Goal: Transaction & Acquisition: Obtain resource

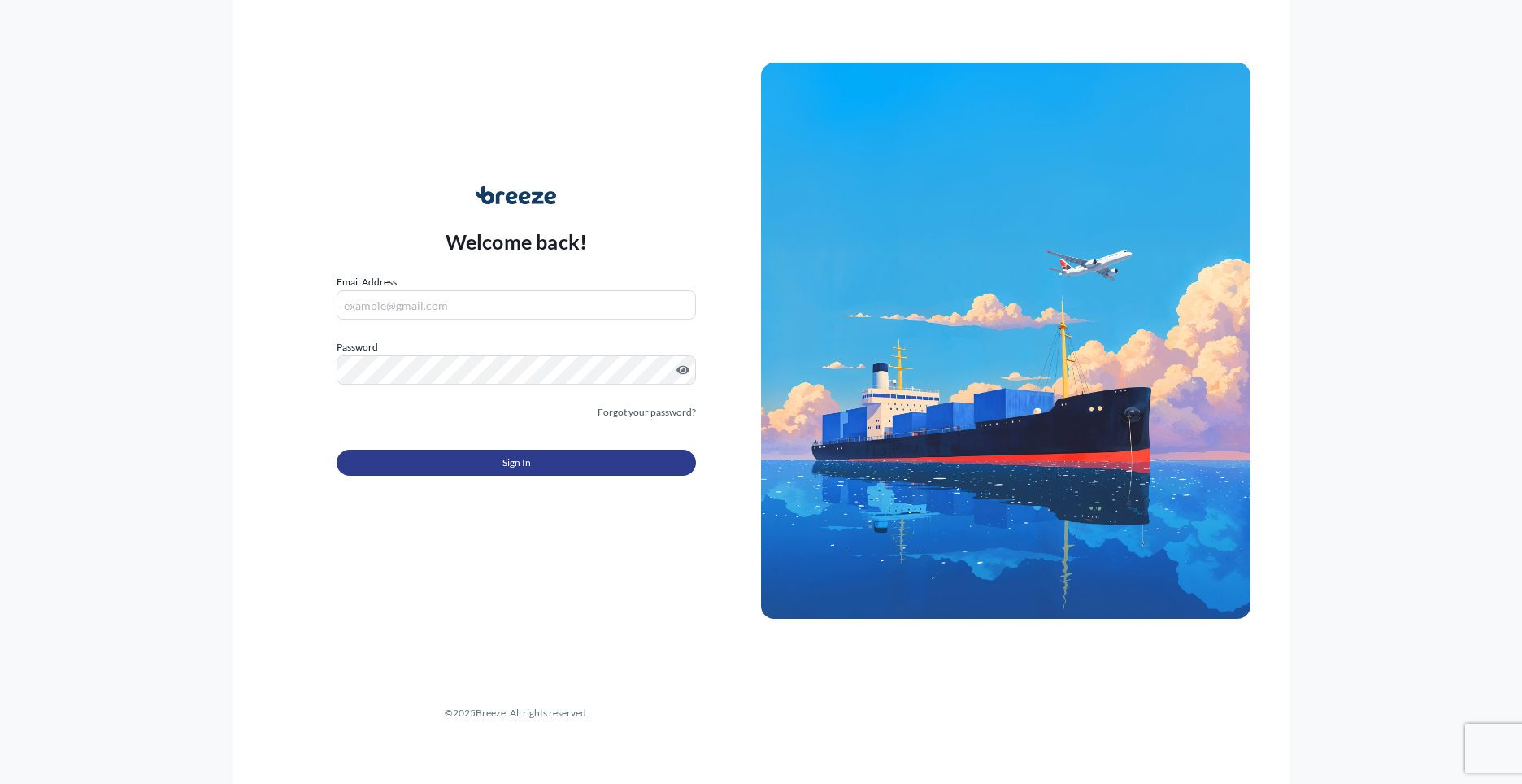
type input "[PERSON_NAME][EMAIL_ADDRESS][PERSON_NAME][DOMAIN_NAME]"
click at [616, 462] on button "Sign In" at bounding box center [516, 462] width 359 height 26
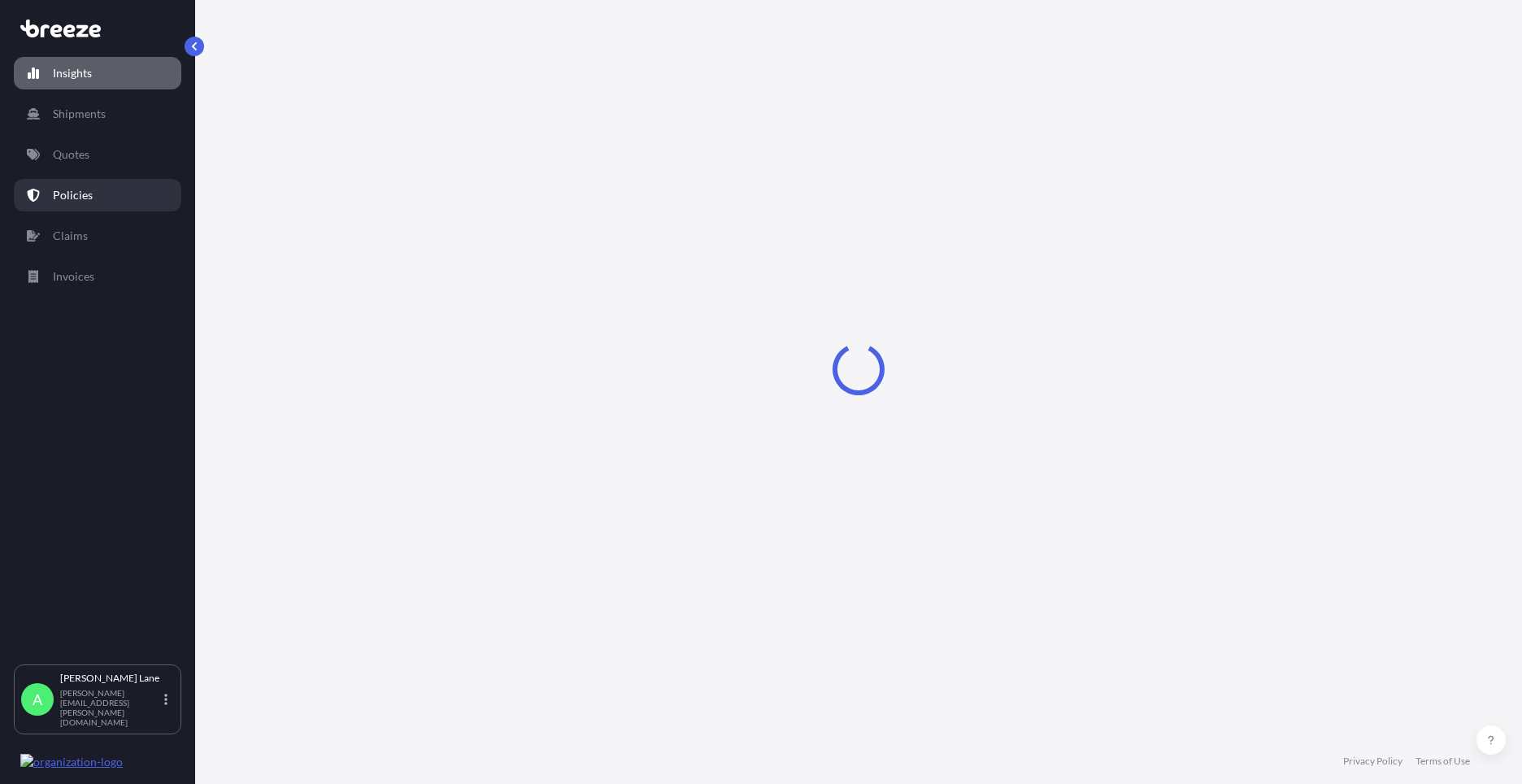
select select "2025"
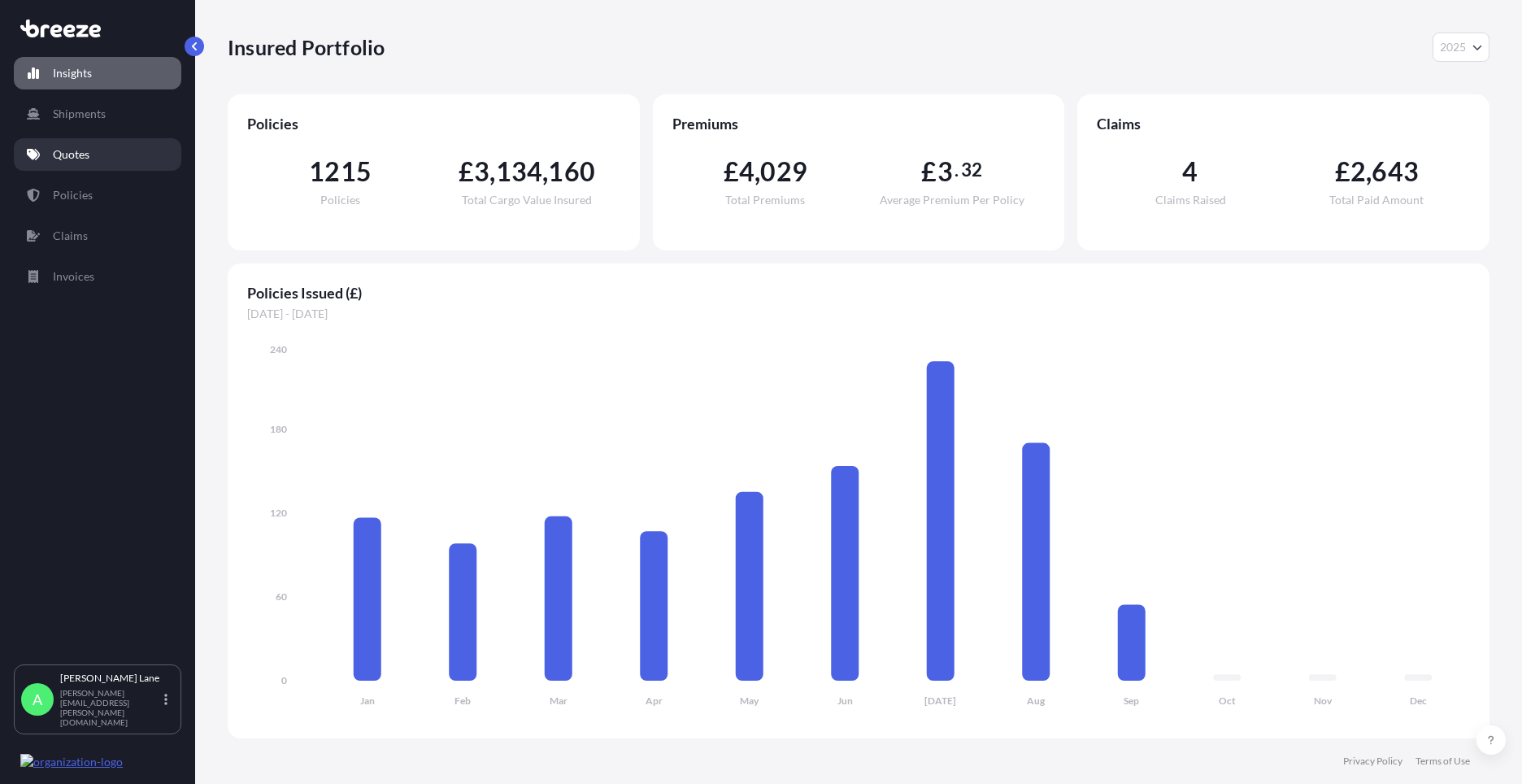
click at [90, 155] on link "Quotes" at bounding box center [97, 154] width 167 height 32
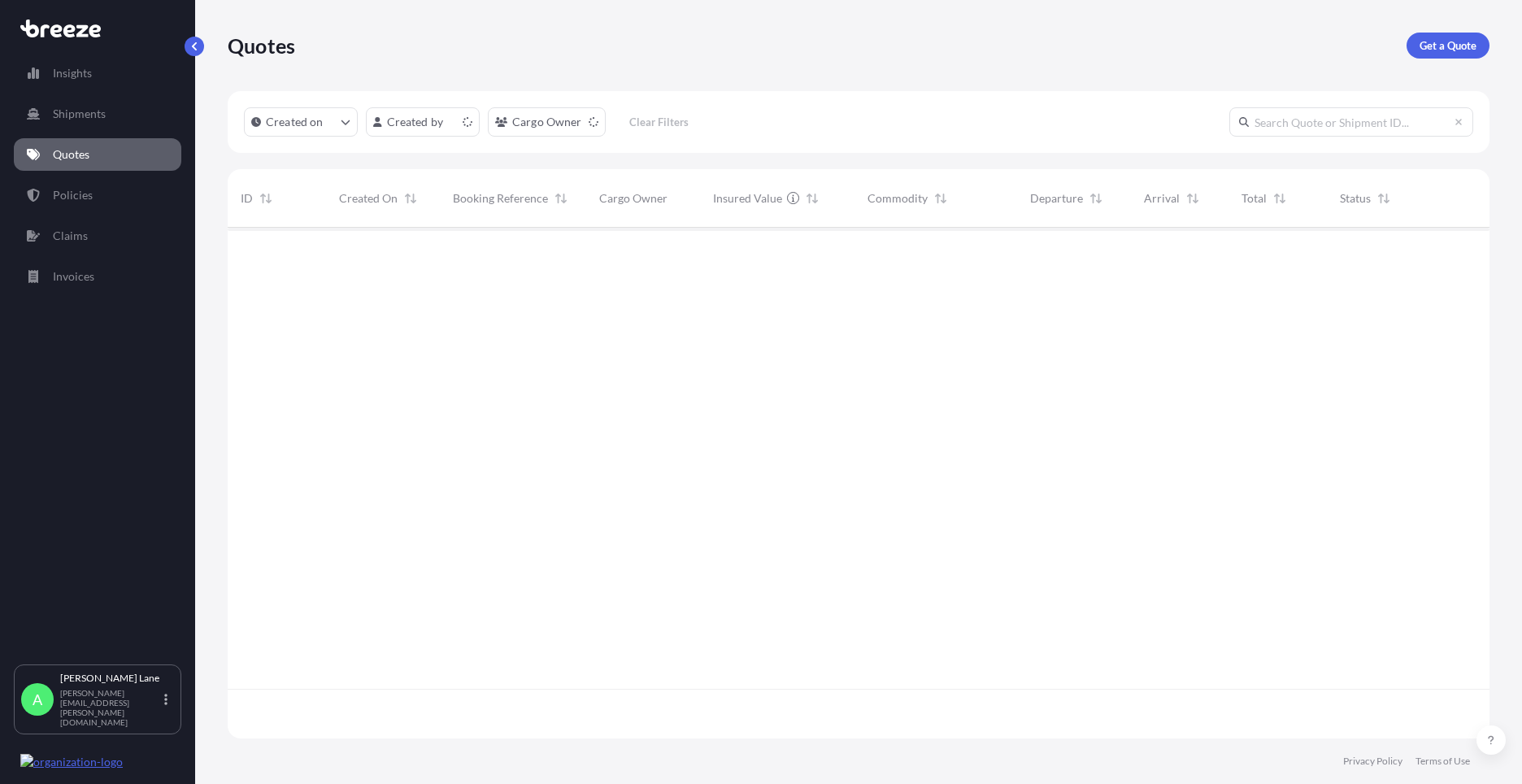
scroll to position [507, 1250]
click at [1447, 45] on p "Get a Quote" at bounding box center [1448, 45] width 57 height 17
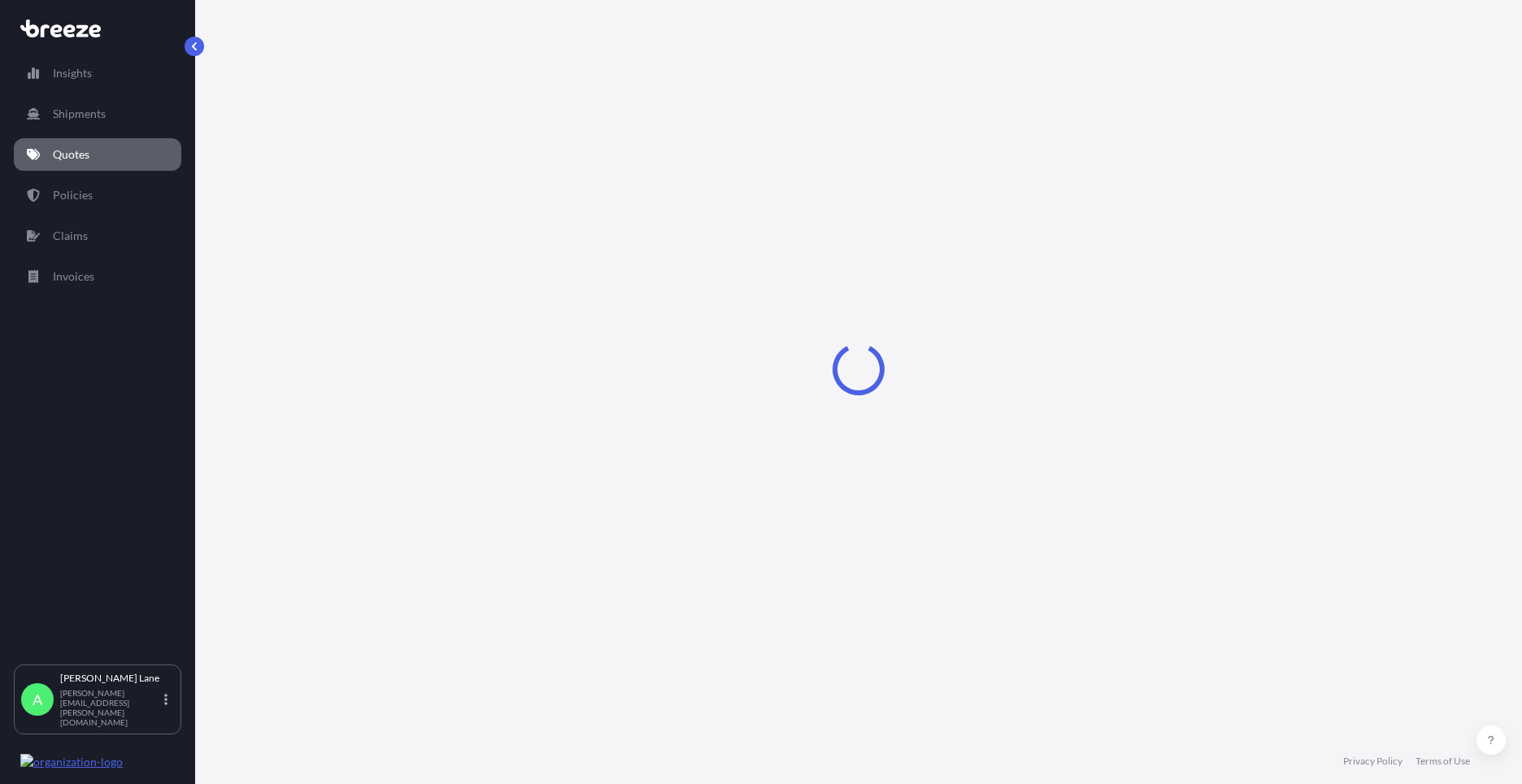
select select "Road"
select select "1"
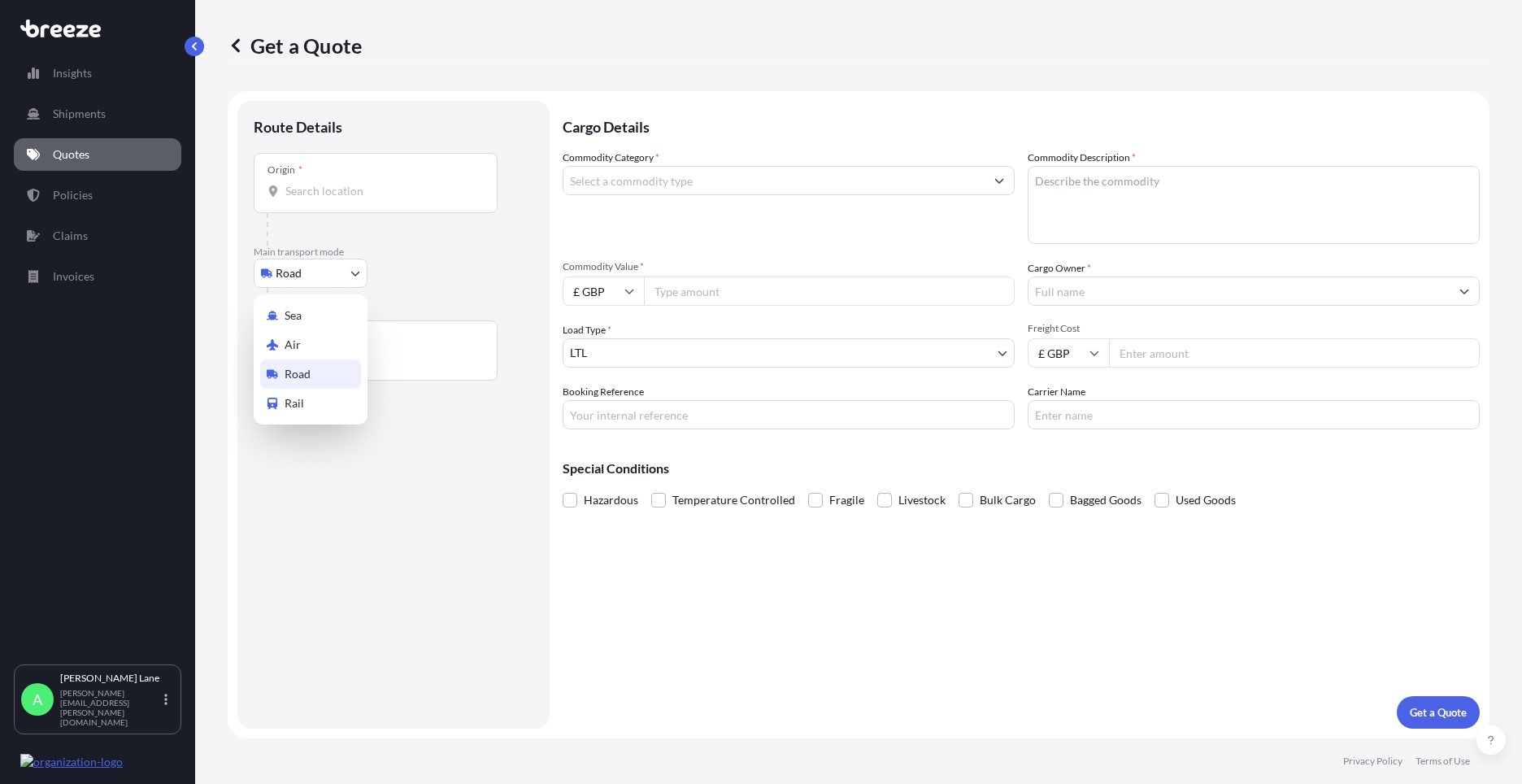
click at [314, 281] on body "Insights Shipments Quotes Policies Claims Invoices A [PERSON_NAME] [PERSON_NAME…" at bounding box center [761, 392] width 1522 height 784
click at [308, 347] on div "Air" at bounding box center [310, 345] width 101 height 29
select select "Air"
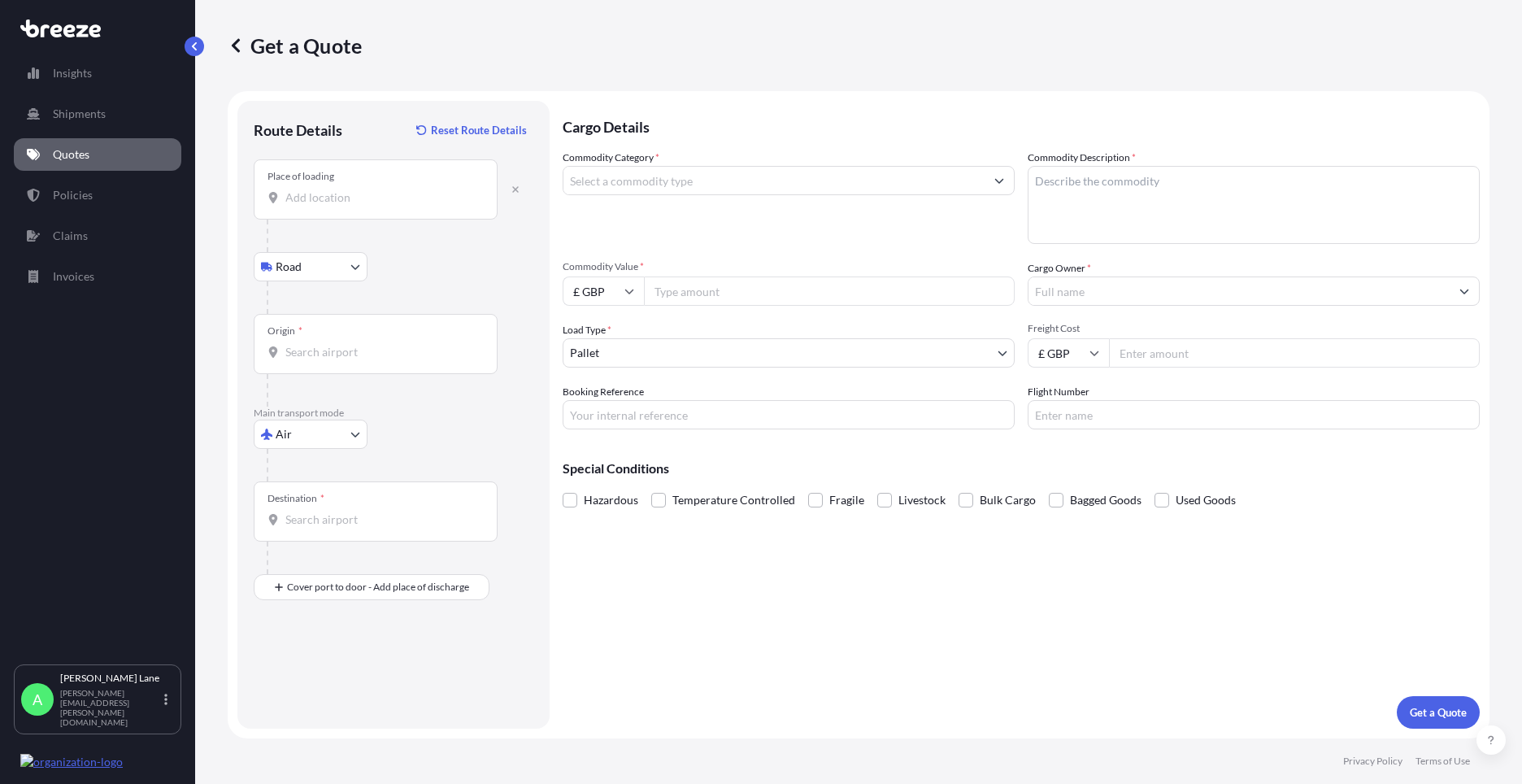
click at [347, 204] on input "Place of loading" at bounding box center [382, 198] width 192 height 17
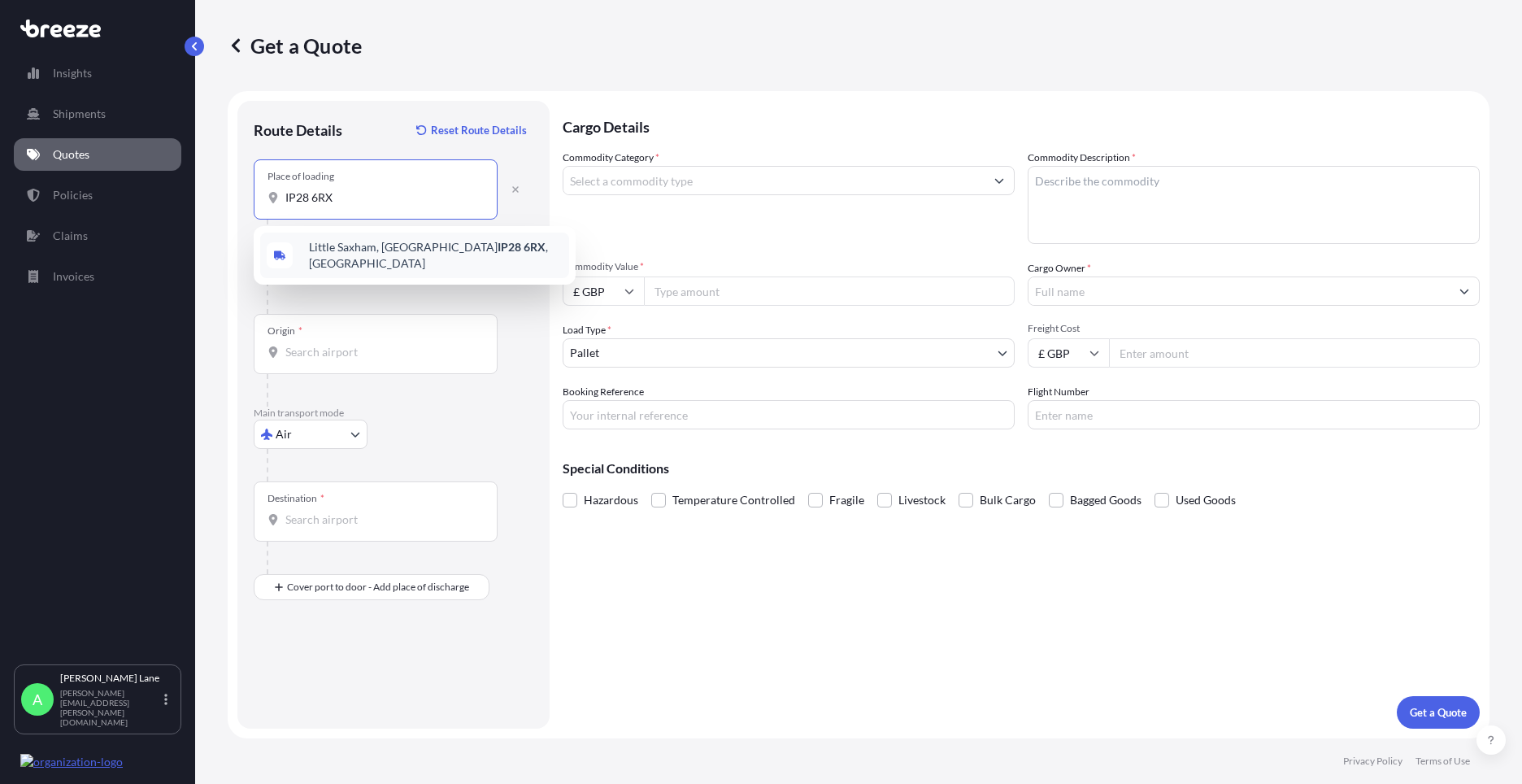
click at [384, 243] on div "[STREET_ADDRESS]" at bounding box center [415, 255] width 309 height 46
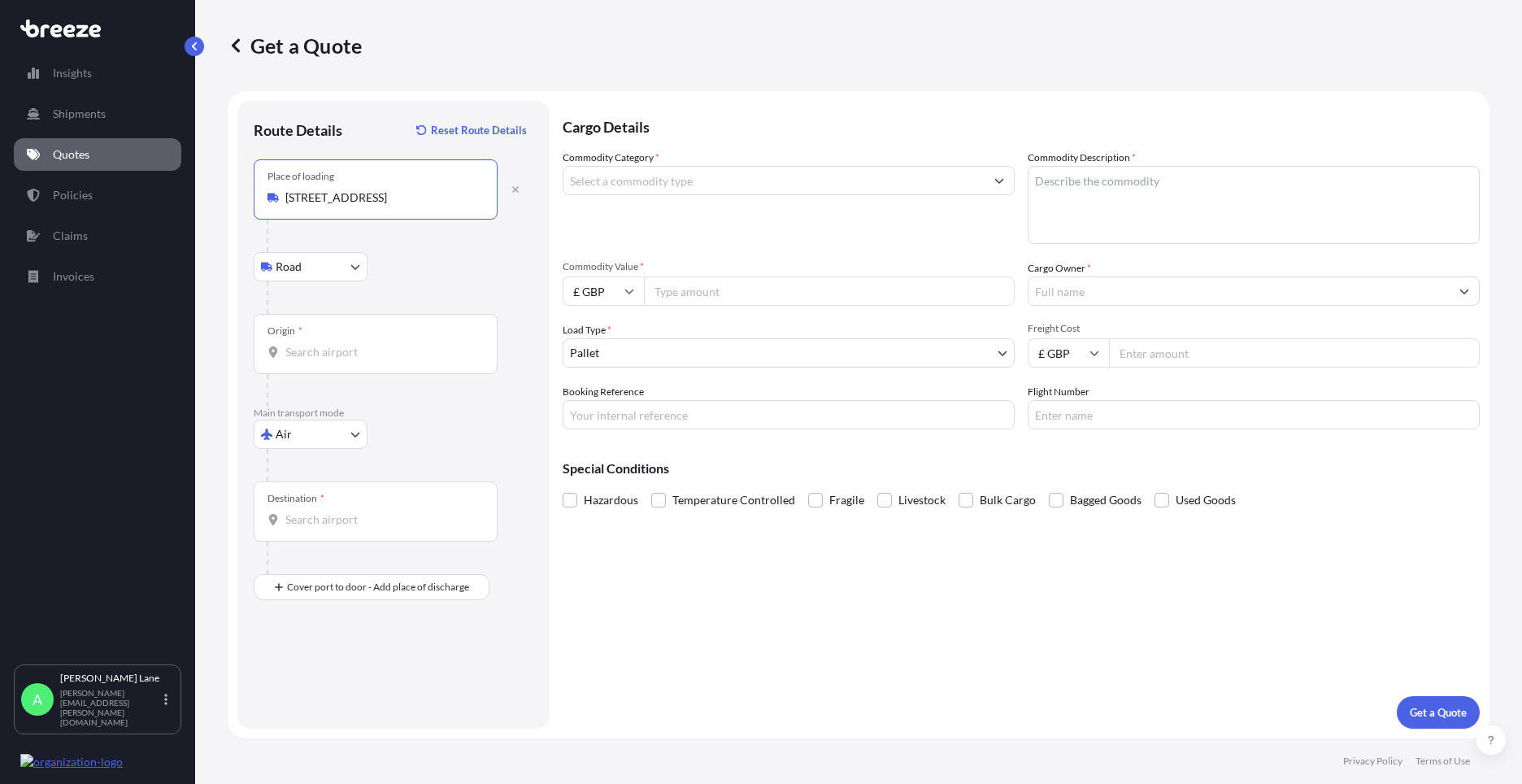
type input "[STREET_ADDRESS]"
click at [362, 346] on input "Origin *" at bounding box center [382, 351] width 192 height 17
type input "GBSTN - Stansted Apt/[GEOGRAPHIC_DATA], [GEOGRAPHIC_DATA]"
click at [362, 506] on div "Destination *" at bounding box center [375, 511] width 244 height 60
click at [362, 511] on input "Destination *" at bounding box center [382, 519] width 192 height 17
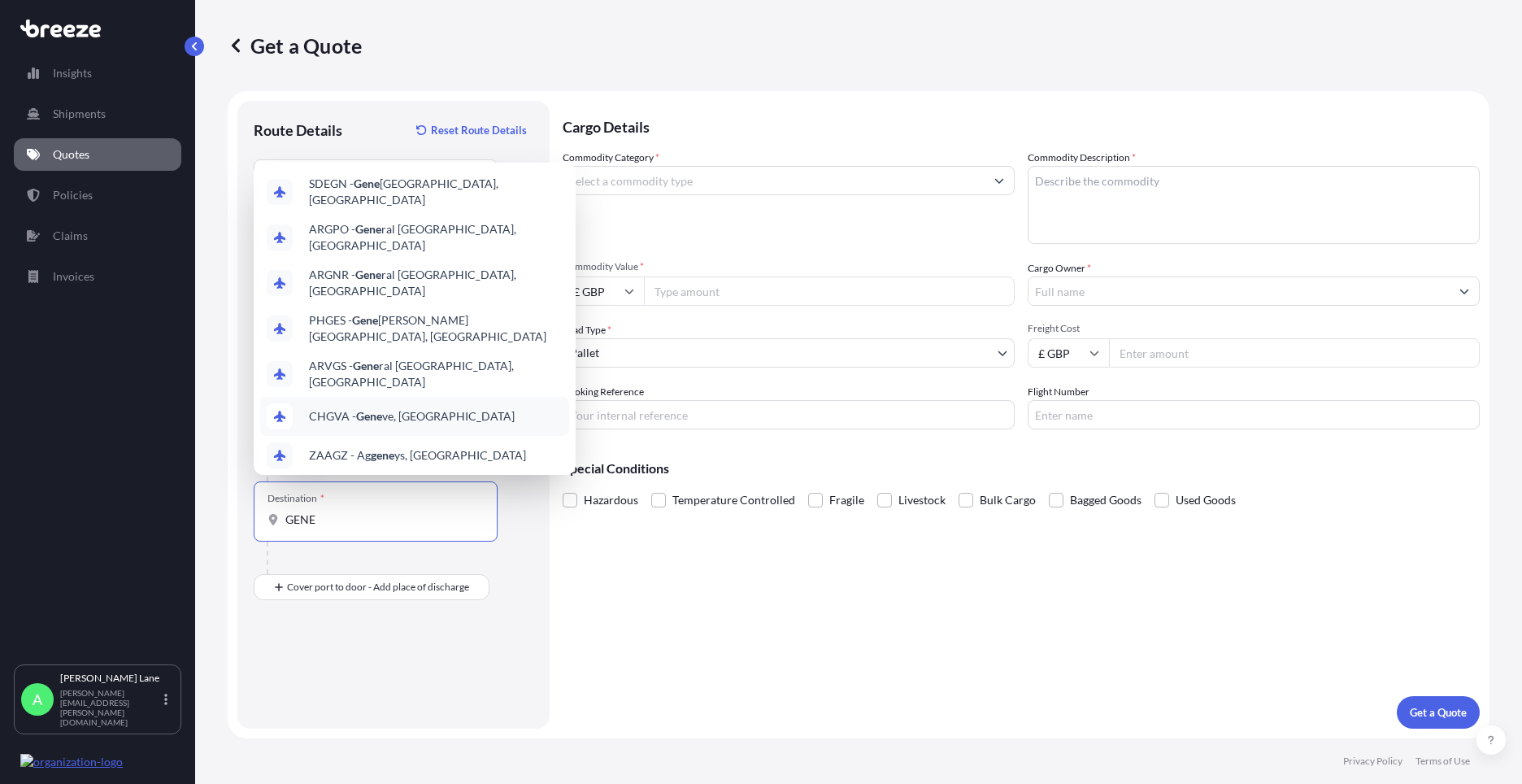
click at [411, 408] on span "CHGVA - Gene ve, [GEOGRAPHIC_DATA]" at bounding box center [412, 416] width 206 height 17
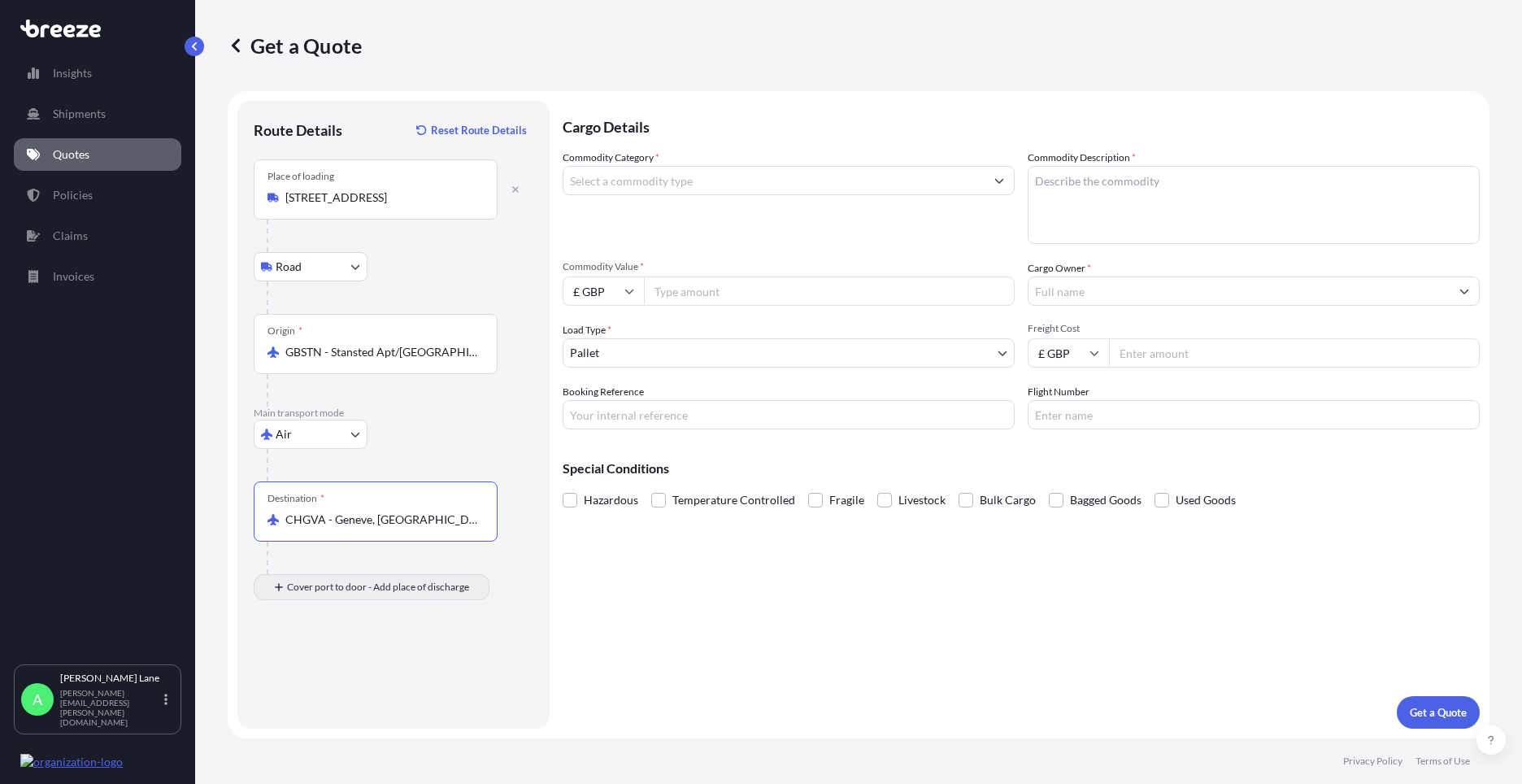
type input "CHGVA - Geneve, [GEOGRAPHIC_DATA]"
click at [426, 662] on div "Place of Discharge" at bounding box center [375, 666] width 244 height 60
click at [426, 666] on input "Place of Discharge" at bounding box center [382, 673] width 192 height 17
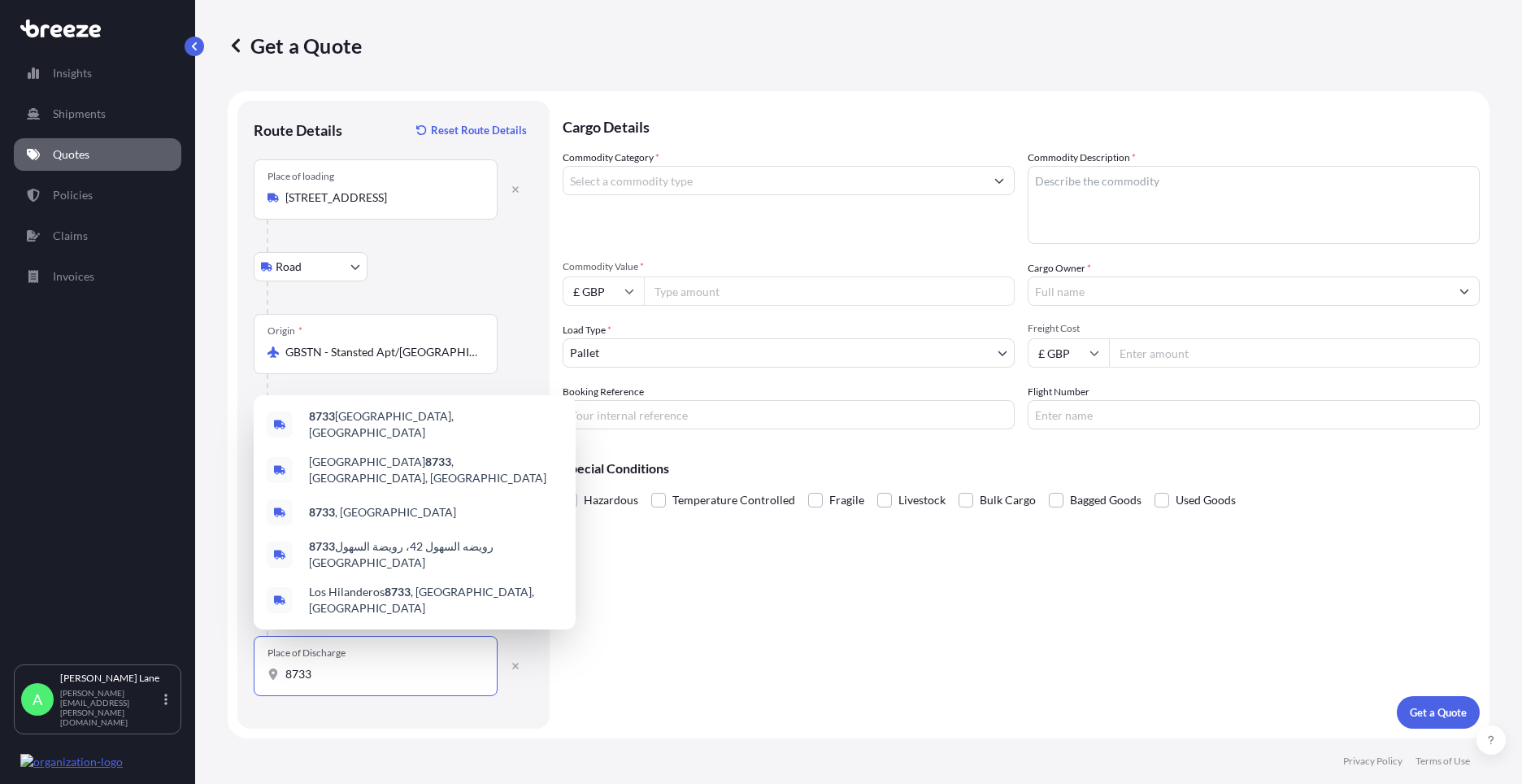
type input "8733"
click at [1109, 210] on textarea "Commodity Description *" at bounding box center [1254, 205] width 452 height 78
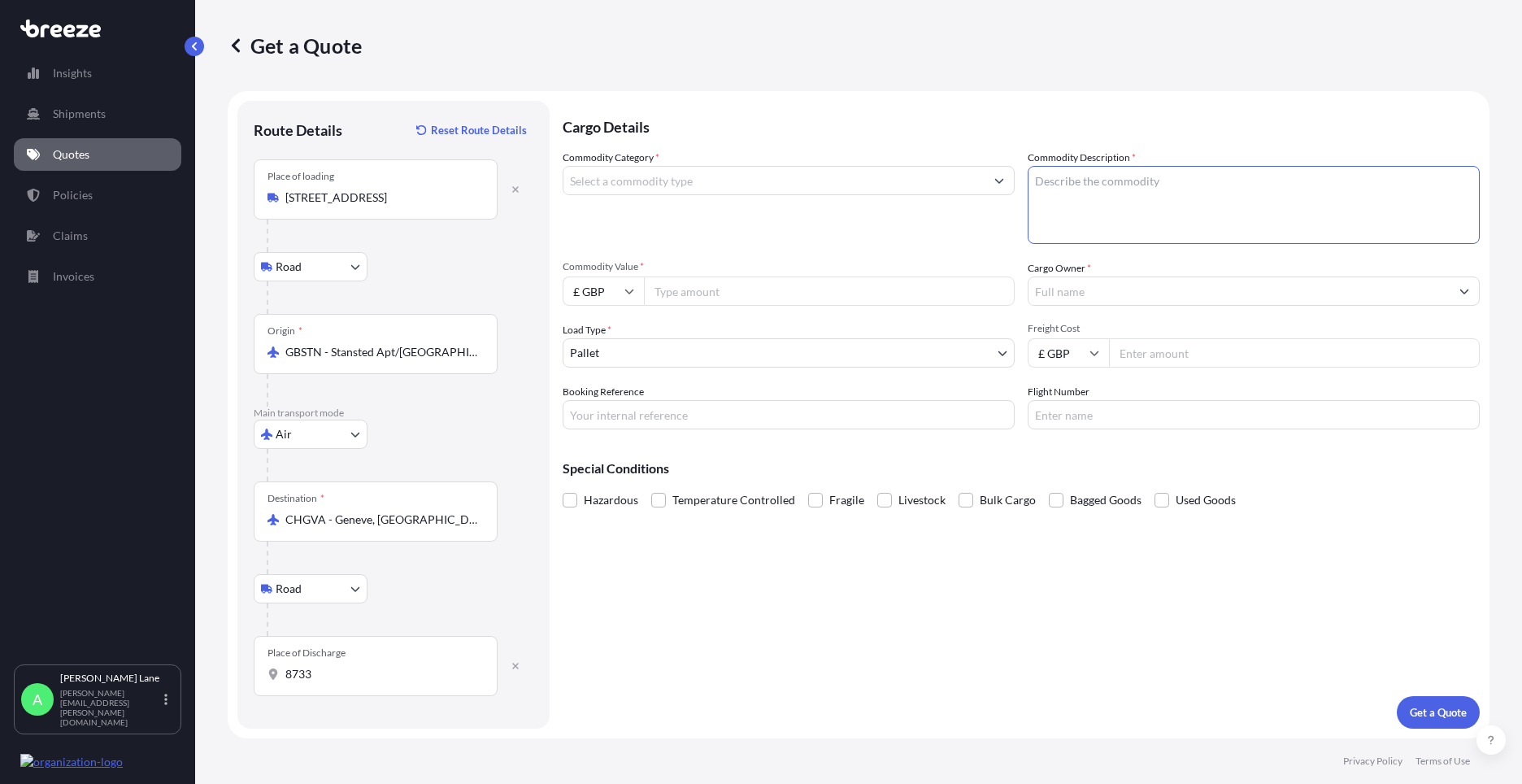
paste textarea "HRTA3384"
type textarea "HRTA3384"
click at [826, 297] on input "Commodity Value *" at bounding box center [829, 291] width 371 height 29
type input "528"
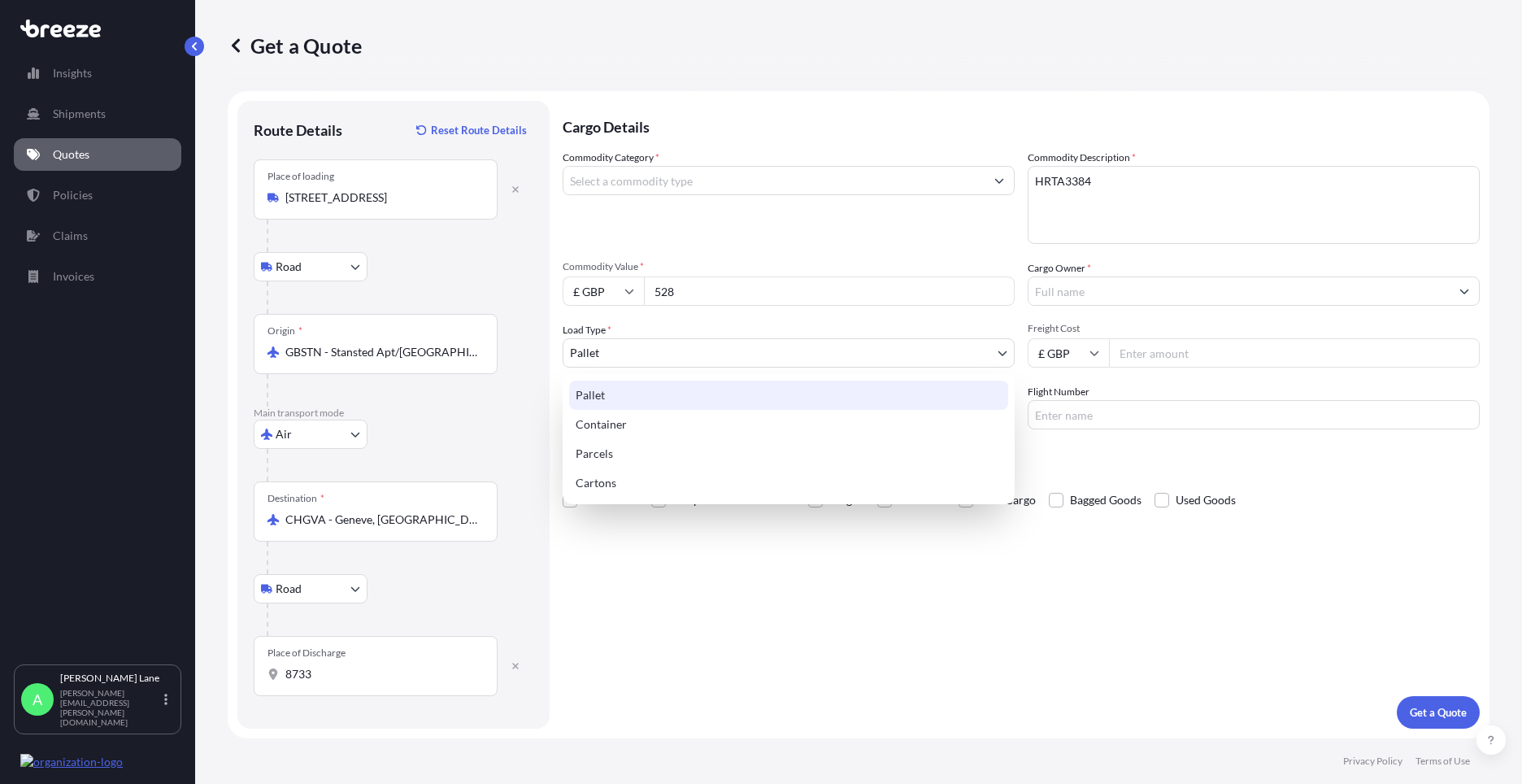
click at [651, 352] on body "5 options available. Insights Shipments Quotes Policies Claims Invoices A [PERS…" at bounding box center [761, 392] width 1522 height 784
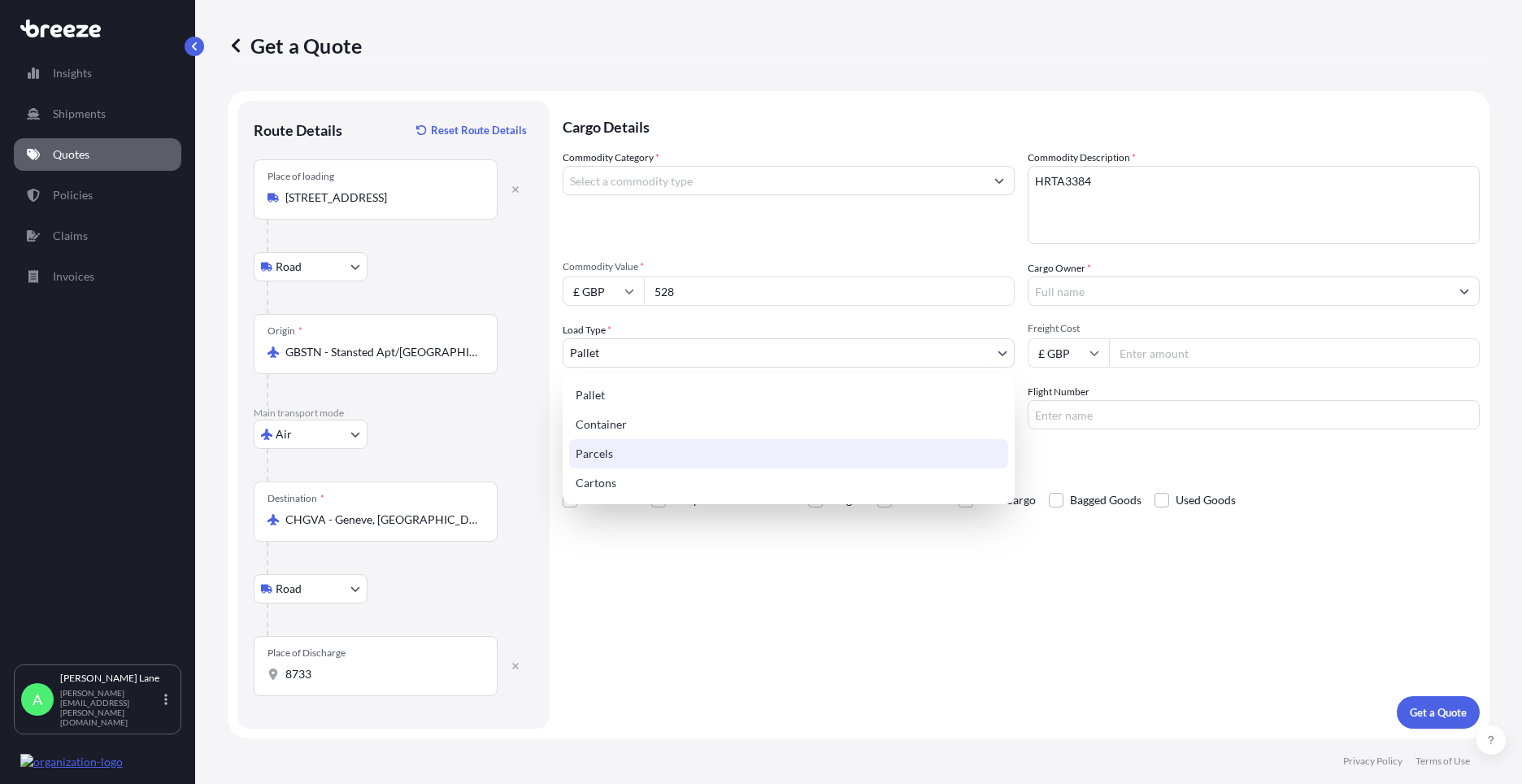
click at [623, 457] on div "Parcels" at bounding box center [788, 454] width 439 height 29
select select "3"
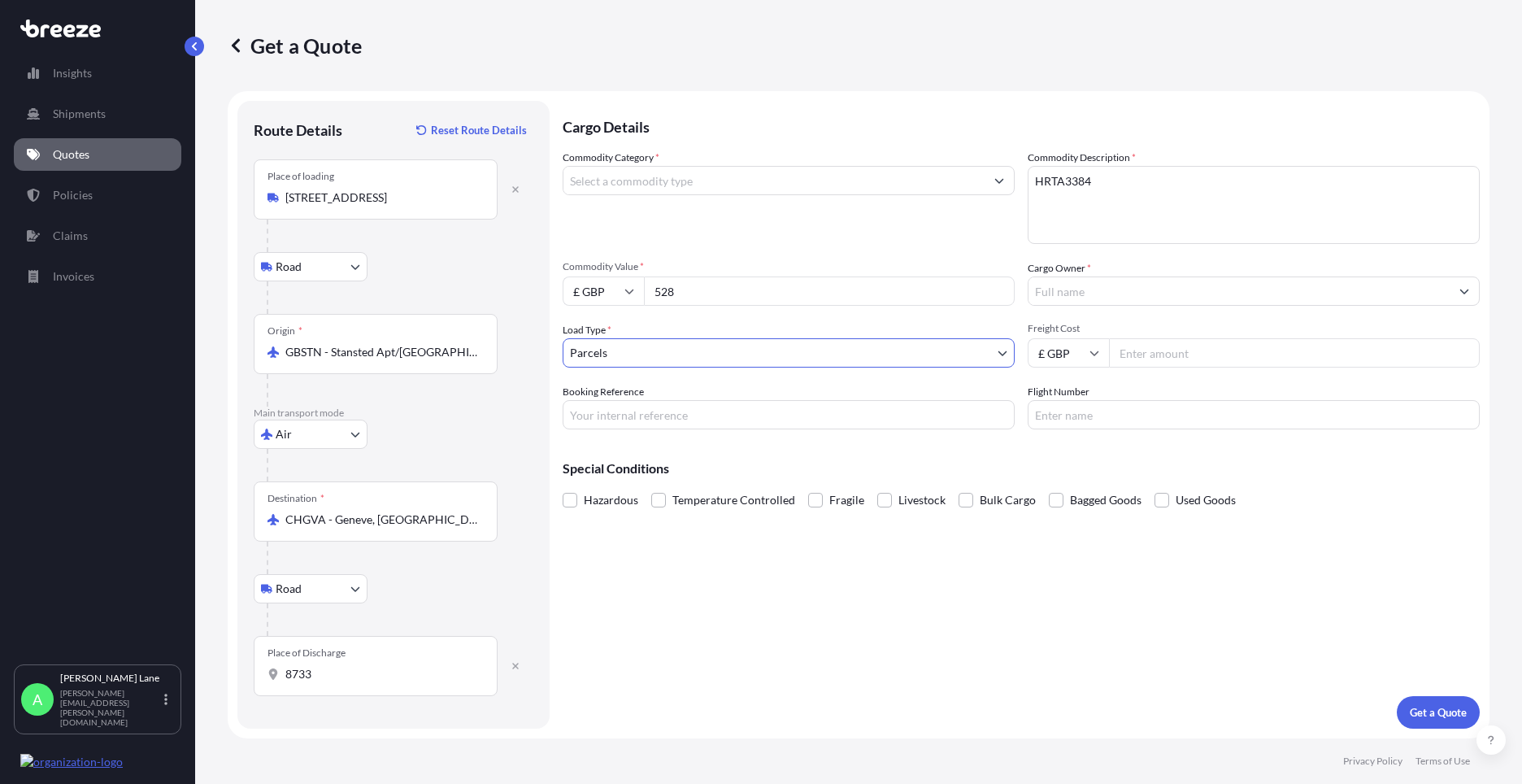
click at [677, 415] on input "Booking Reference" at bounding box center [789, 415] width 452 height 29
type input "1896478"
drag, startPoint x: 1121, startPoint y: 185, endPoint x: 1041, endPoint y: 190, distance: 80.2
click at [1041, 190] on textarea "HRTA3384" at bounding box center [1254, 205] width 452 height 78
drag, startPoint x: 1063, startPoint y: 188, endPoint x: 1115, endPoint y: 166, distance: 56.5
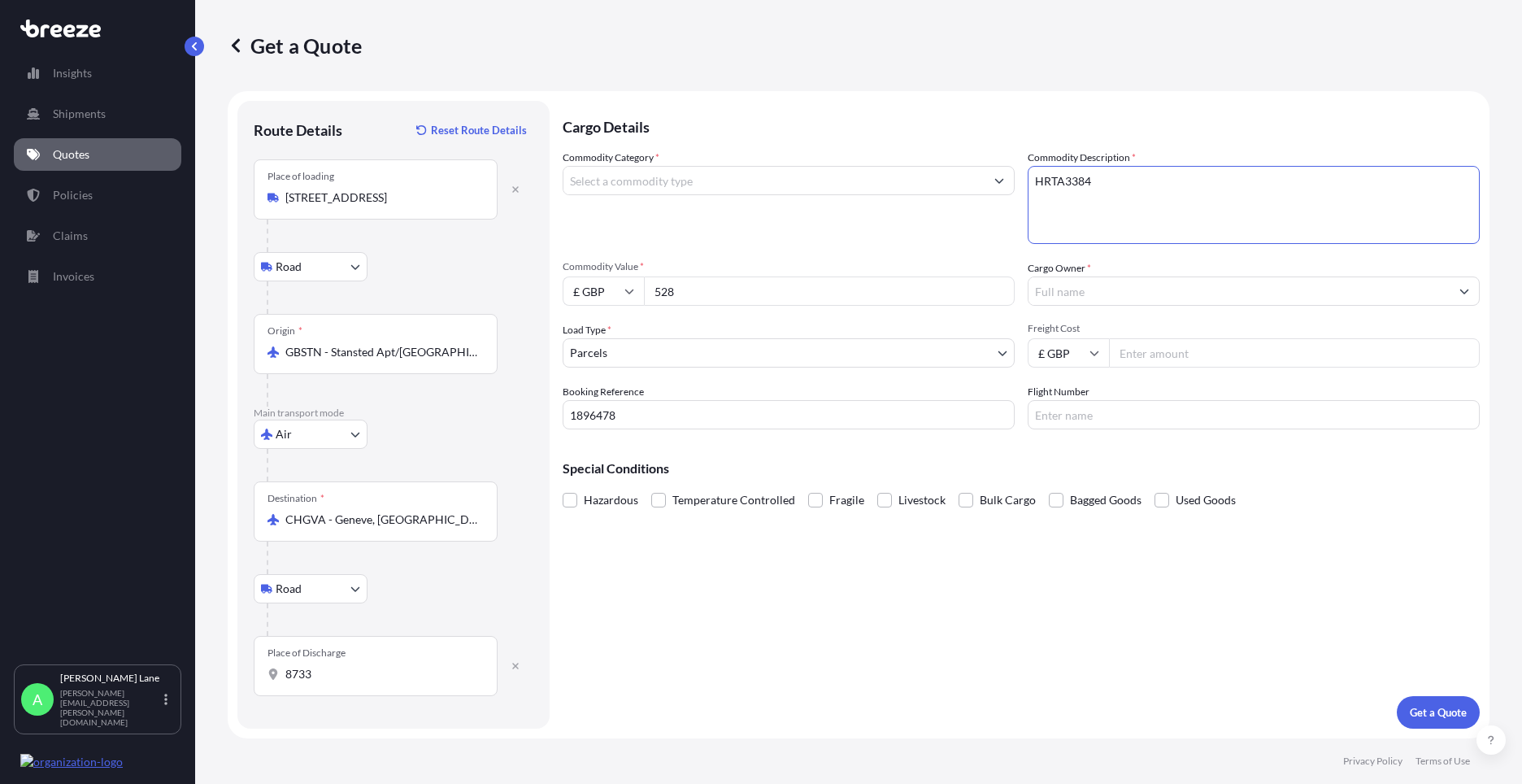
click at [1115, 166] on textarea "HRTA3384" at bounding box center [1254, 205] width 452 height 78
drag, startPoint x: 1097, startPoint y: 185, endPoint x: 1031, endPoint y: 180, distance: 66.2
click at [1031, 180] on textarea "HRTA3384" at bounding box center [1254, 205] width 452 height 78
paste textarea
drag, startPoint x: 1102, startPoint y: 180, endPoint x: 1037, endPoint y: 184, distance: 65.1
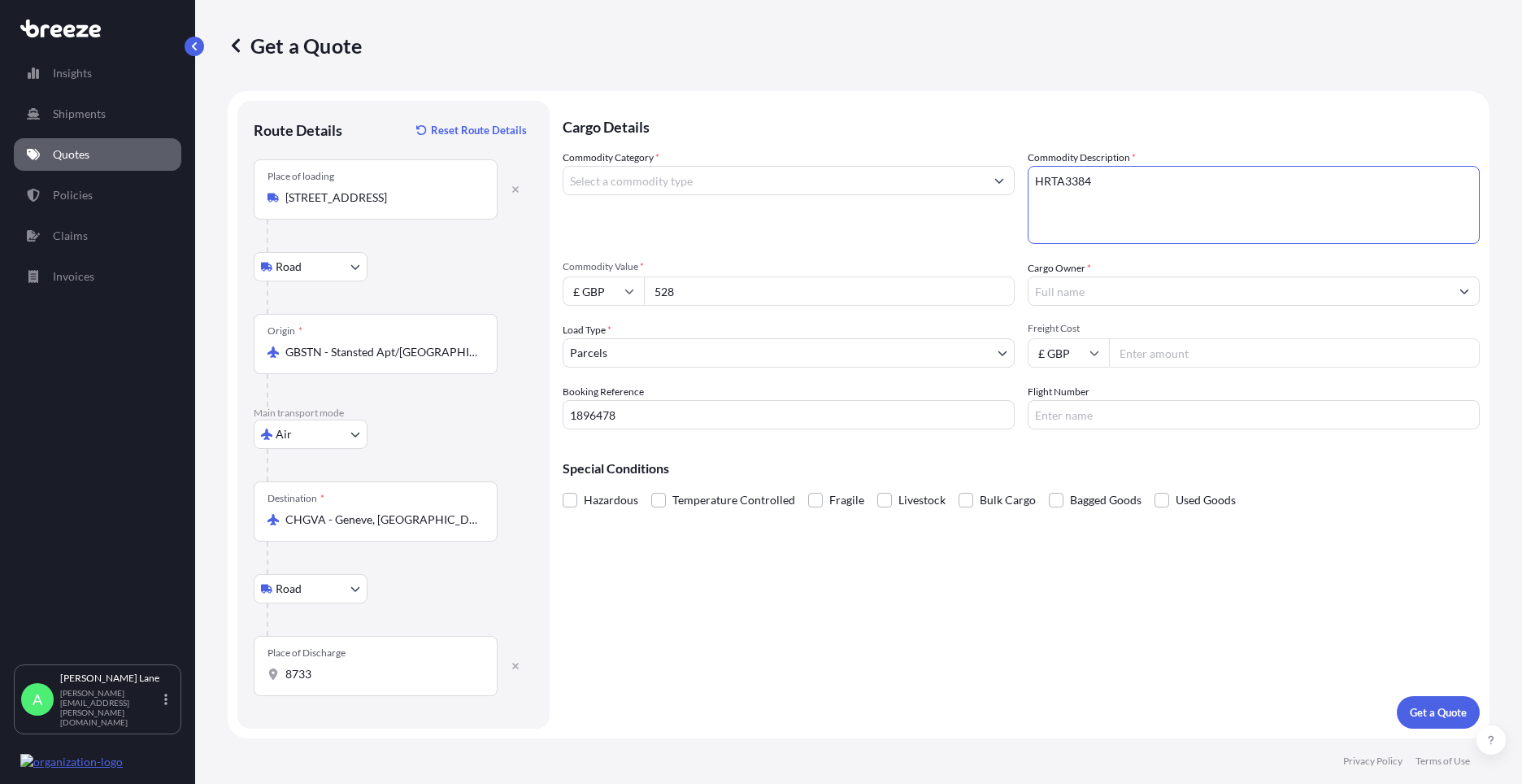
click at [1037, 184] on textarea "HRTA3384" at bounding box center [1254, 205] width 452 height 78
paste textarea "MULTIZONE CONTROLLER AUDICA PROFESSIONAL"
type textarea "MULTIZONE CONTROLLER AUDICA PROFESSIONAL"
click at [1116, 295] on input "Cargo Owner *" at bounding box center [1239, 291] width 421 height 29
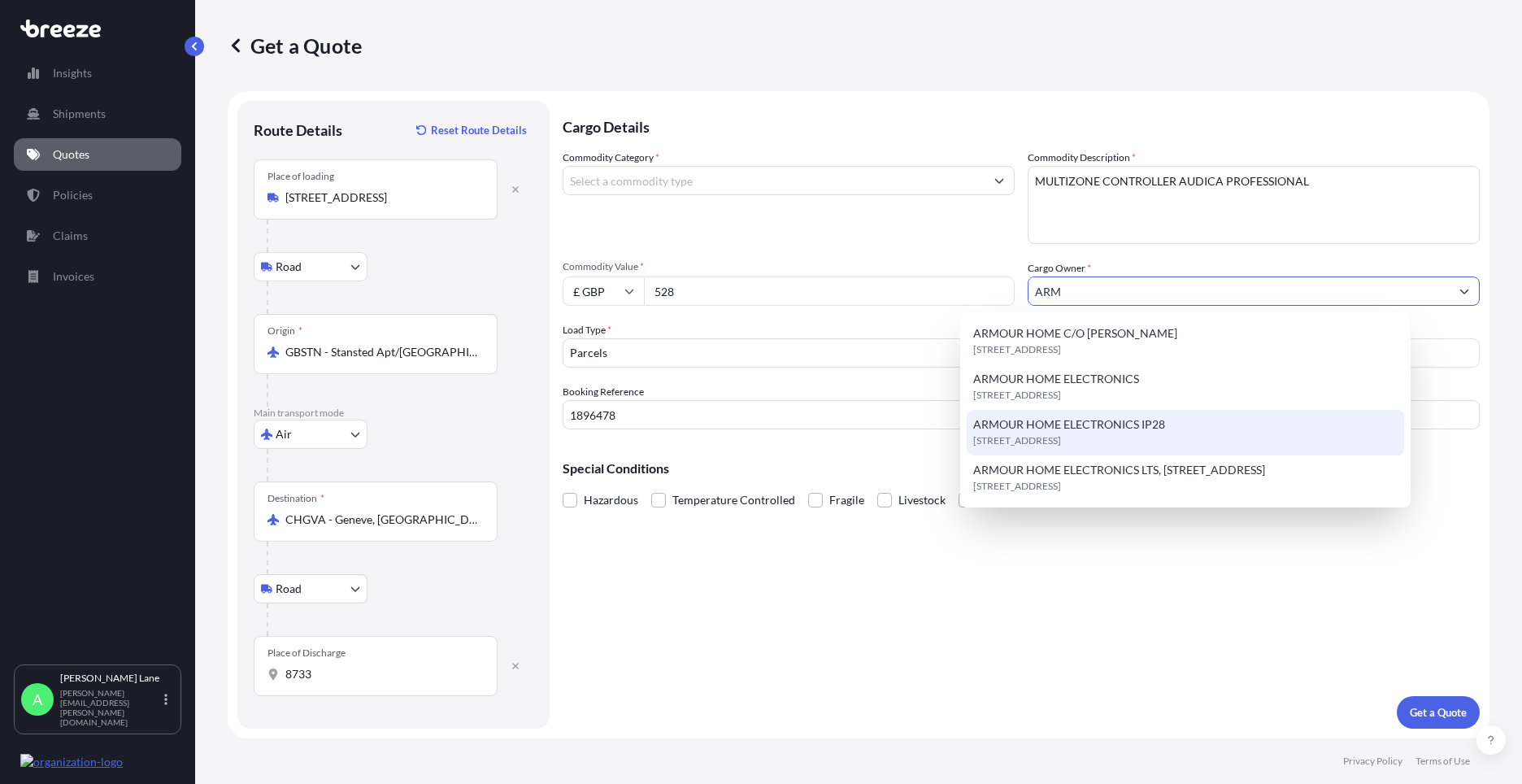
click at [1061, 435] on span "[STREET_ADDRESS]" at bounding box center [1017, 440] width 88 height 17
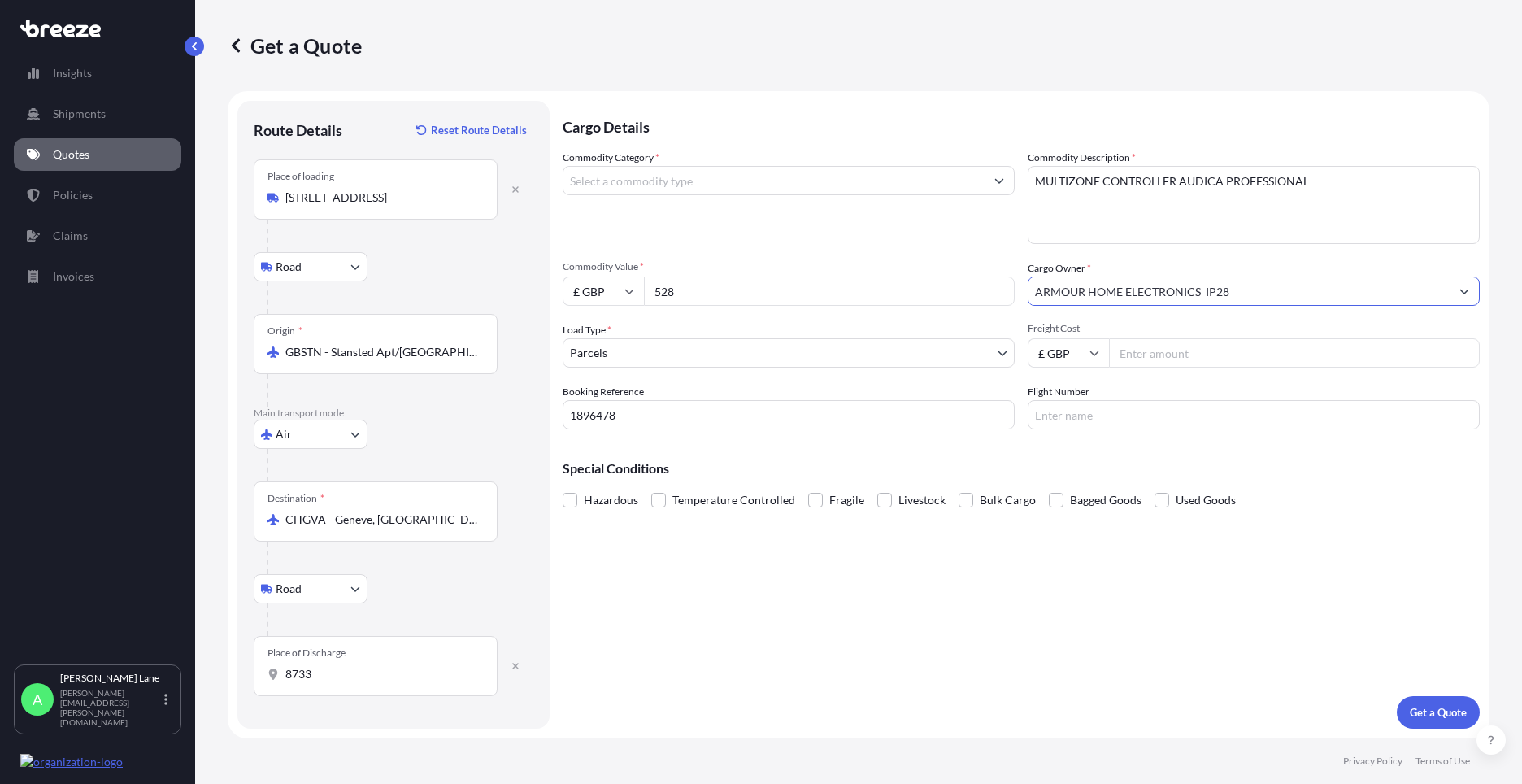
type input "ARMOUR HOME ELECTRONICS IP28"
click at [1172, 355] on input "Freight Cost" at bounding box center [1294, 353] width 371 height 29
type input "132.23"
click at [1083, 412] on input "Flight Number" at bounding box center [1254, 415] width 452 height 29
type input "FEDEX"
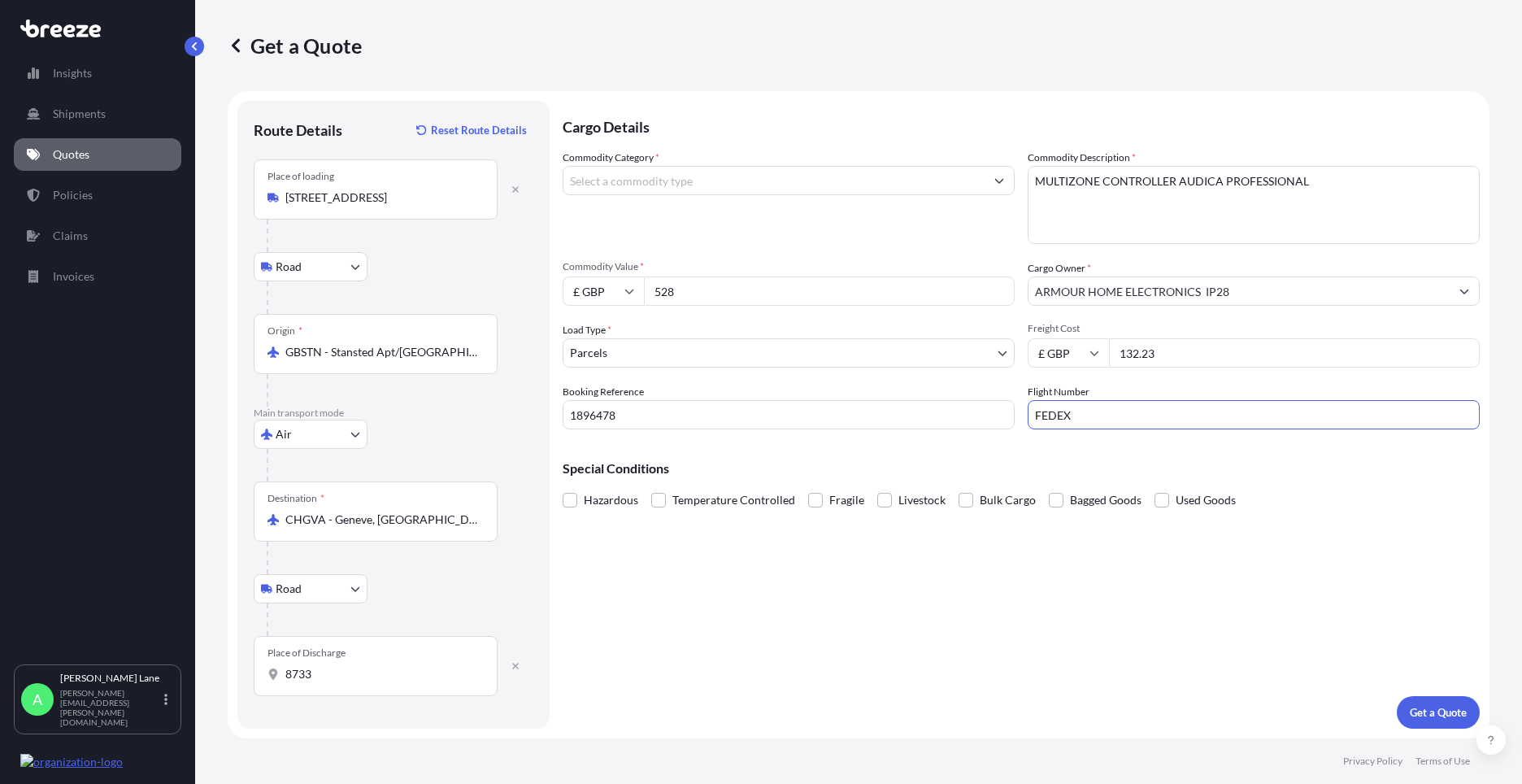
click at [957, 530] on div "Cargo Details Commodity Category * Commodity Description * MULTIZONE CONTROLLER…" at bounding box center [1021, 414] width 917 height 627
click at [1413, 703] on button "Get a Quote" at bounding box center [1438, 712] width 83 height 32
click at [731, 187] on input "Commodity Category *" at bounding box center [774, 180] width 421 height 29
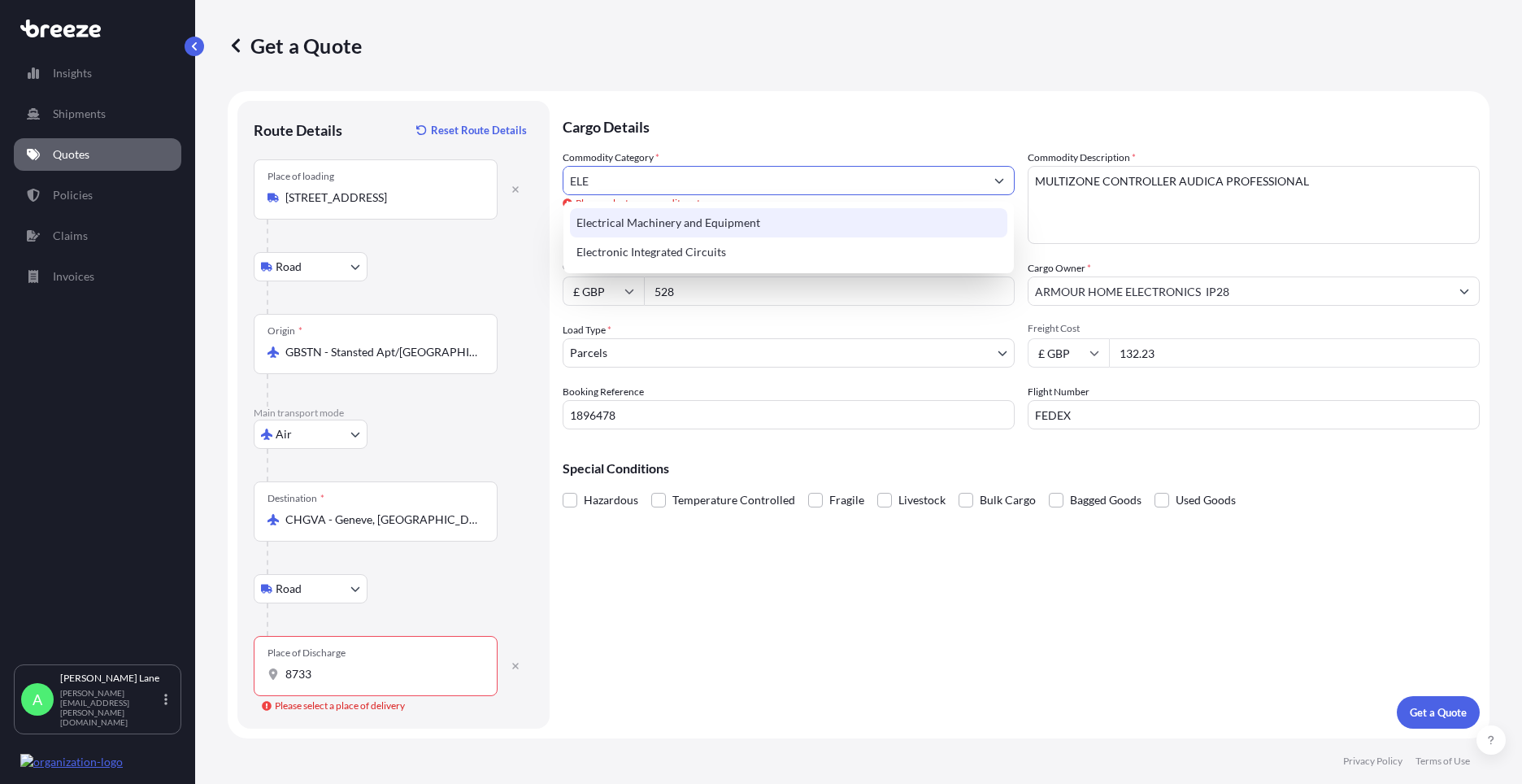
click at [699, 228] on div "Electrical Machinery and Equipment" at bounding box center [788, 223] width 438 height 29
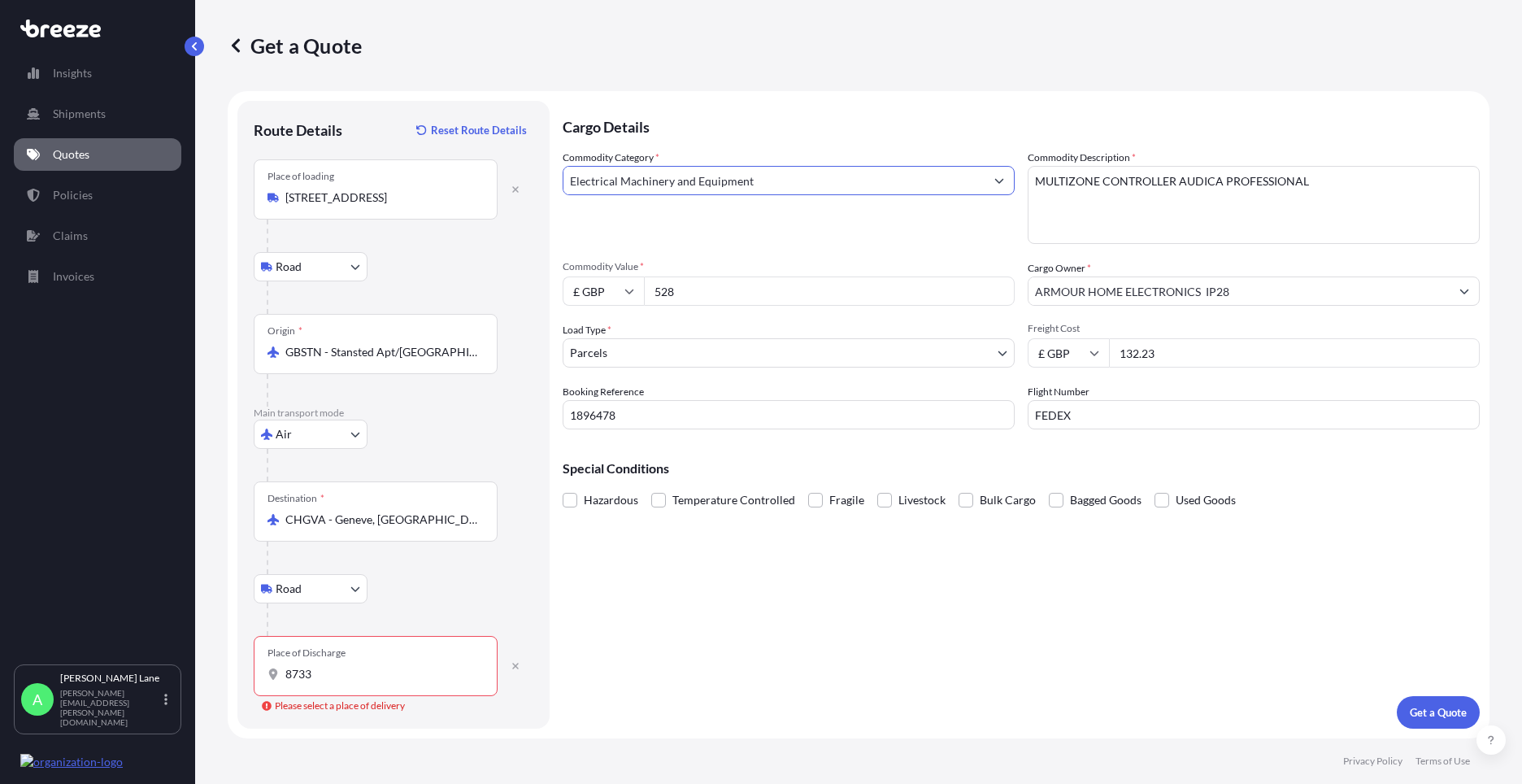
type input "Electrical Machinery and Equipment"
click at [1424, 701] on button "Get a Quote" at bounding box center [1438, 712] width 83 height 32
click at [437, 684] on div "Place of Discharge 8733" at bounding box center [375, 666] width 244 height 60
click at [437, 682] on input "8733" at bounding box center [382, 673] width 192 height 17
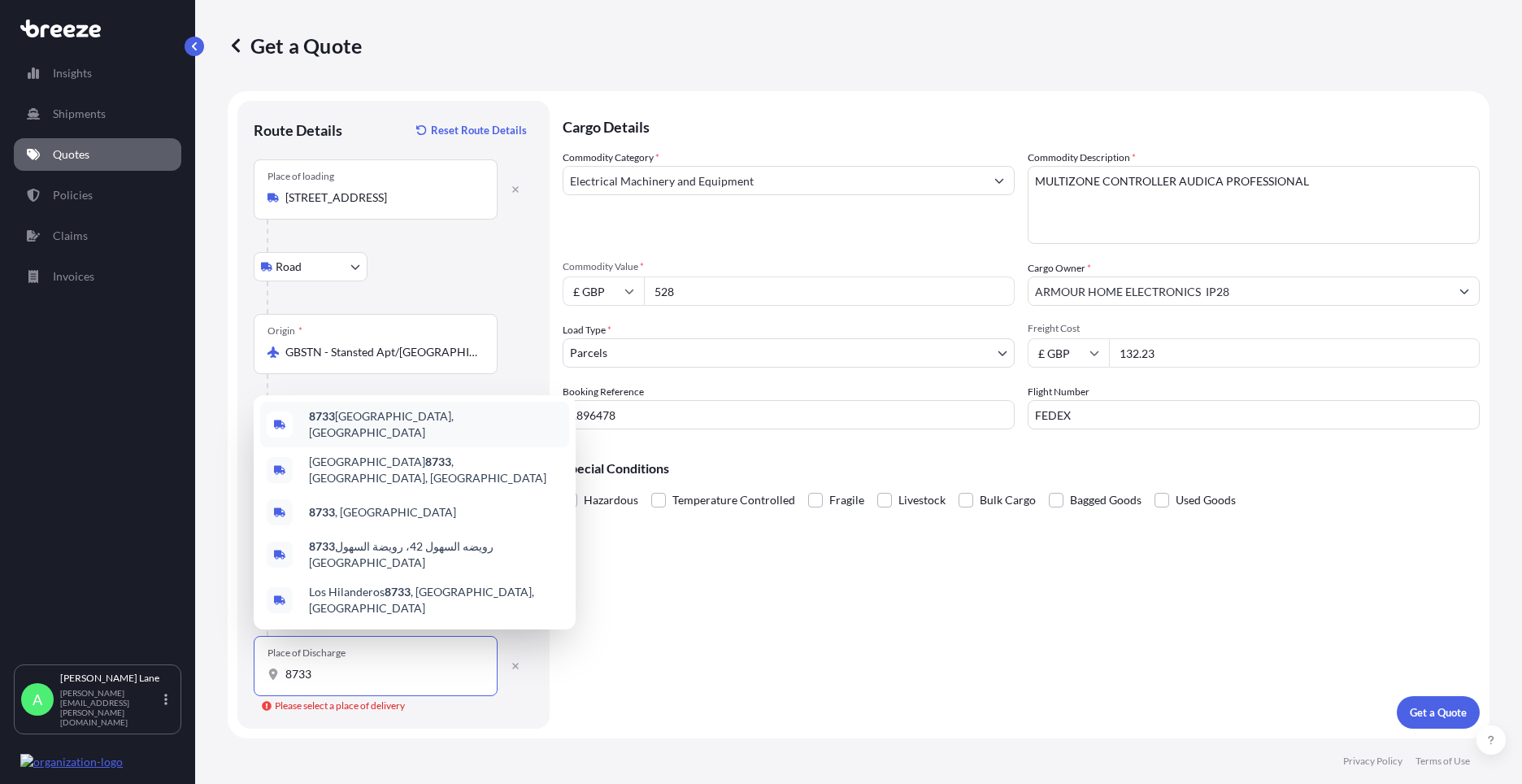
click at [423, 437] on div "8733 [GEOGRAPHIC_DATA], [GEOGRAPHIC_DATA]" at bounding box center [415, 424] width 309 height 46
type input "8733 [GEOGRAPHIC_DATA], [GEOGRAPHIC_DATA]"
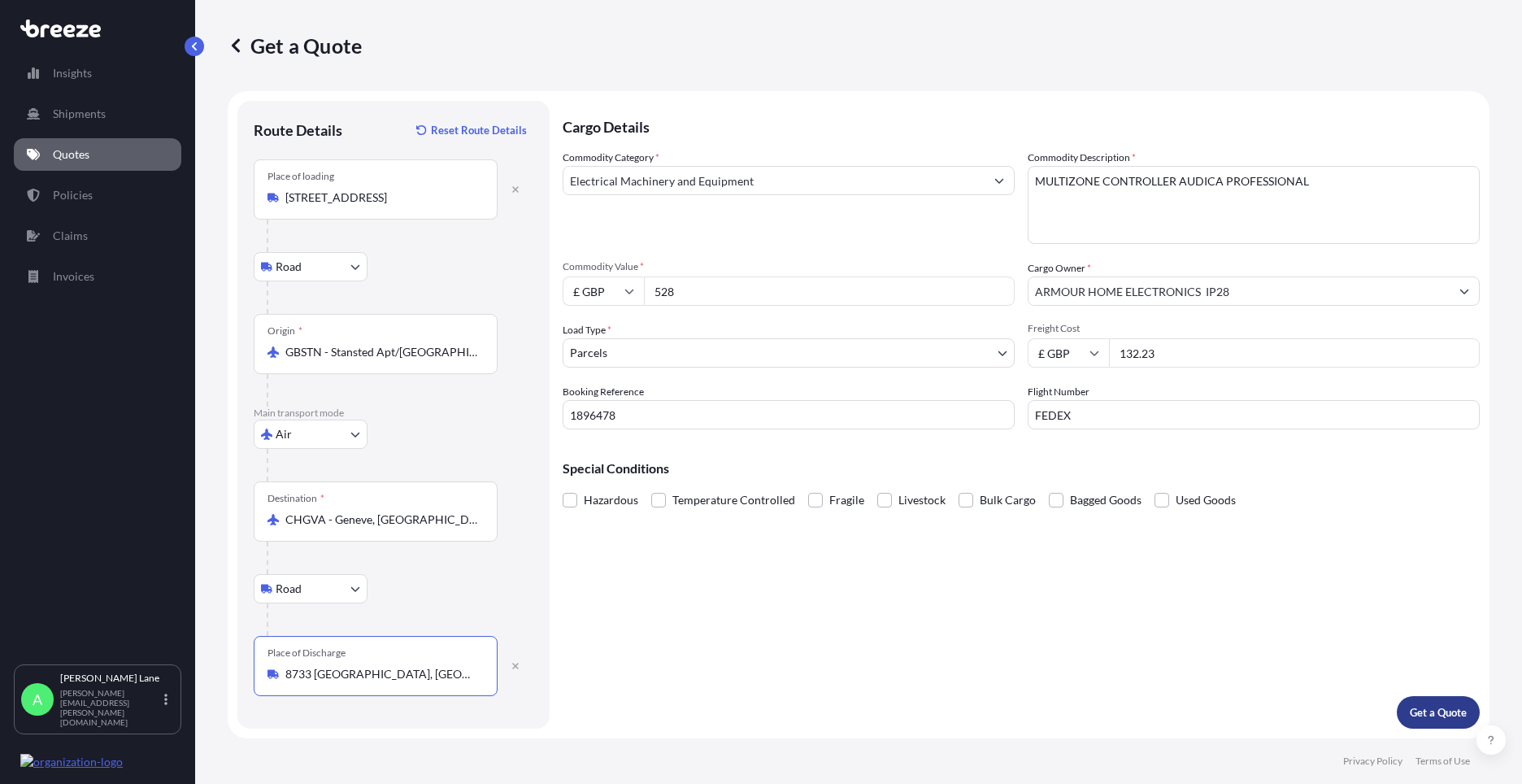
click at [1438, 708] on p "Get a Quote" at bounding box center [1438, 712] width 57 height 17
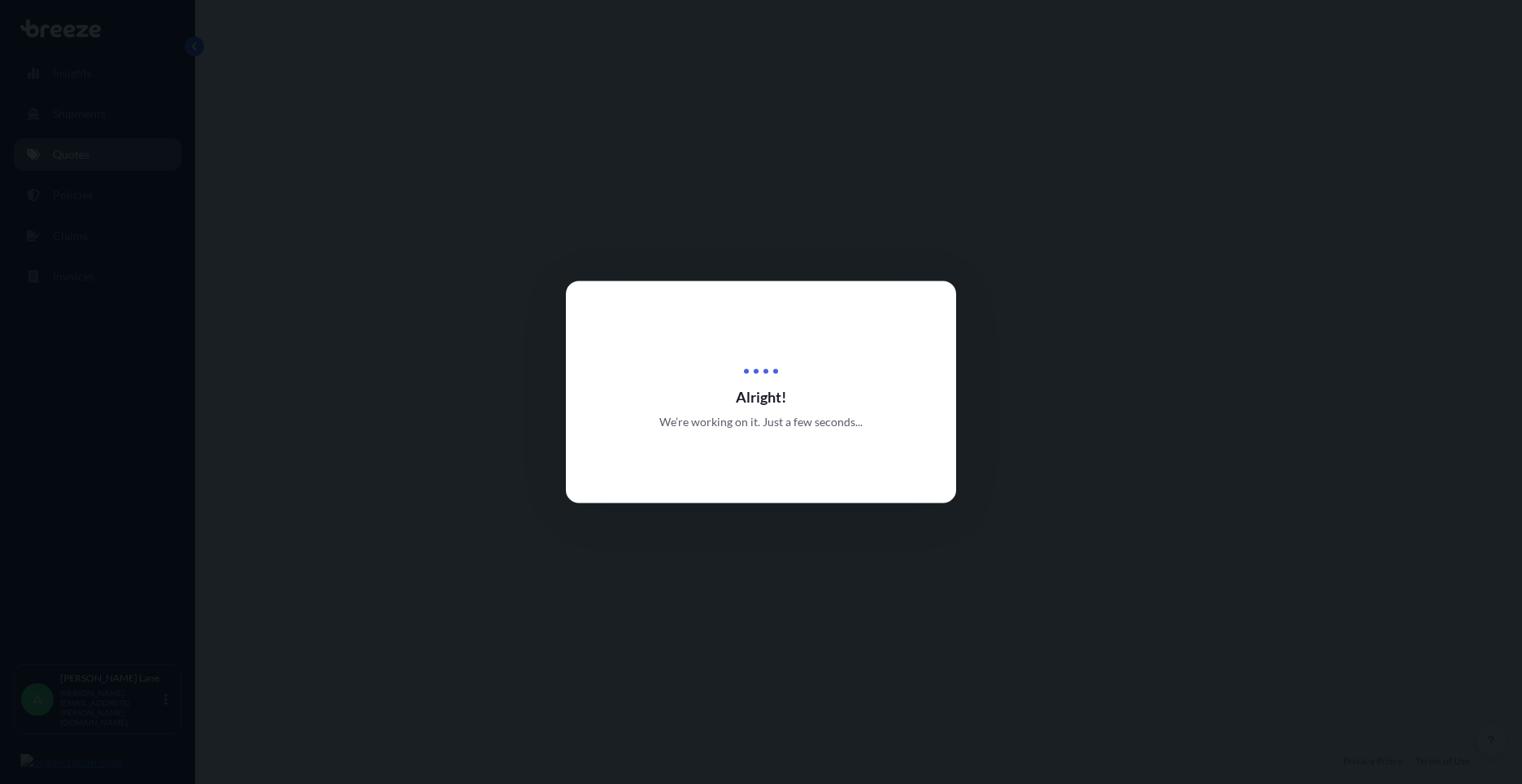
select select "Road"
select select "Air"
select select "Road"
select select "3"
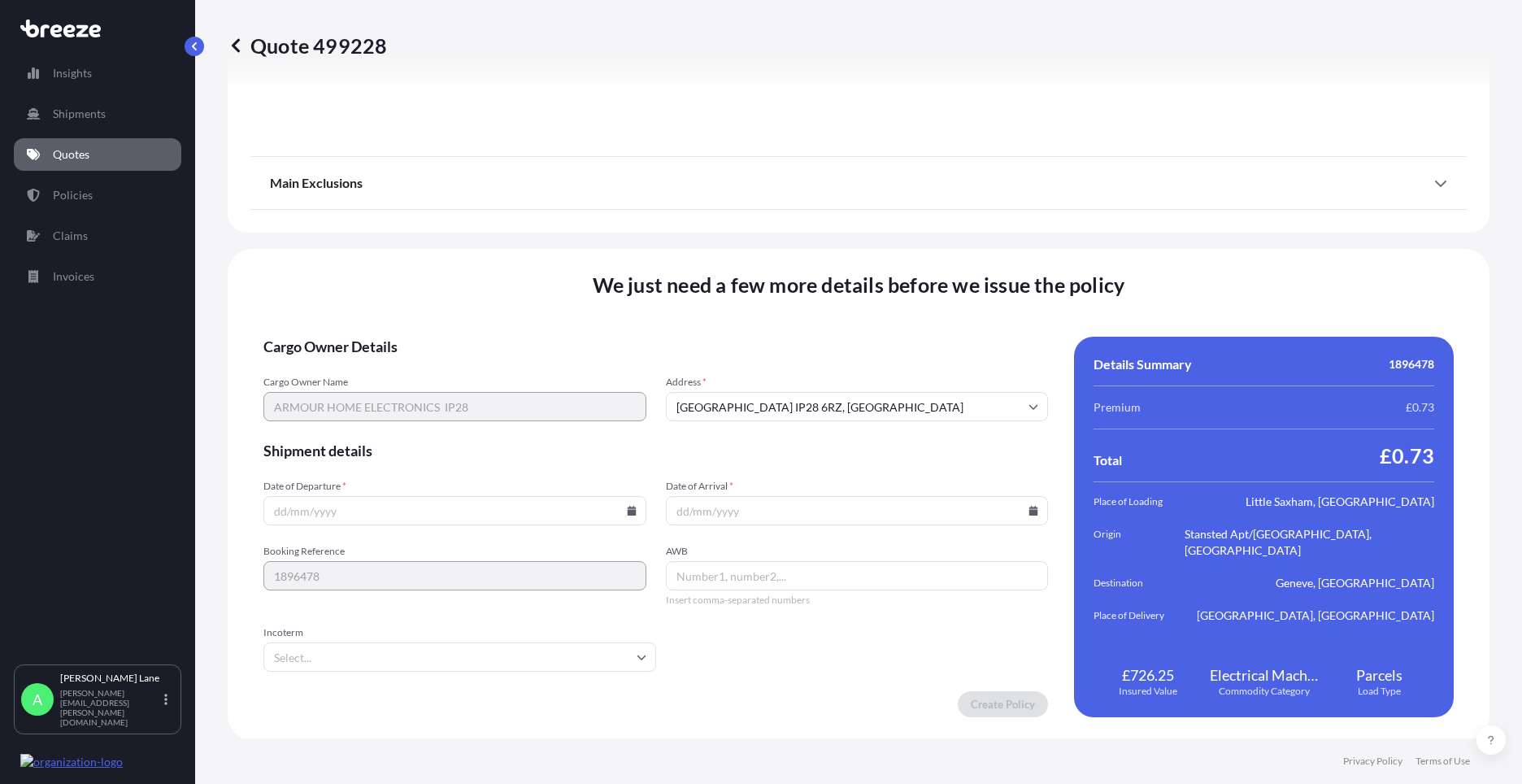
scroll to position [2119, 0]
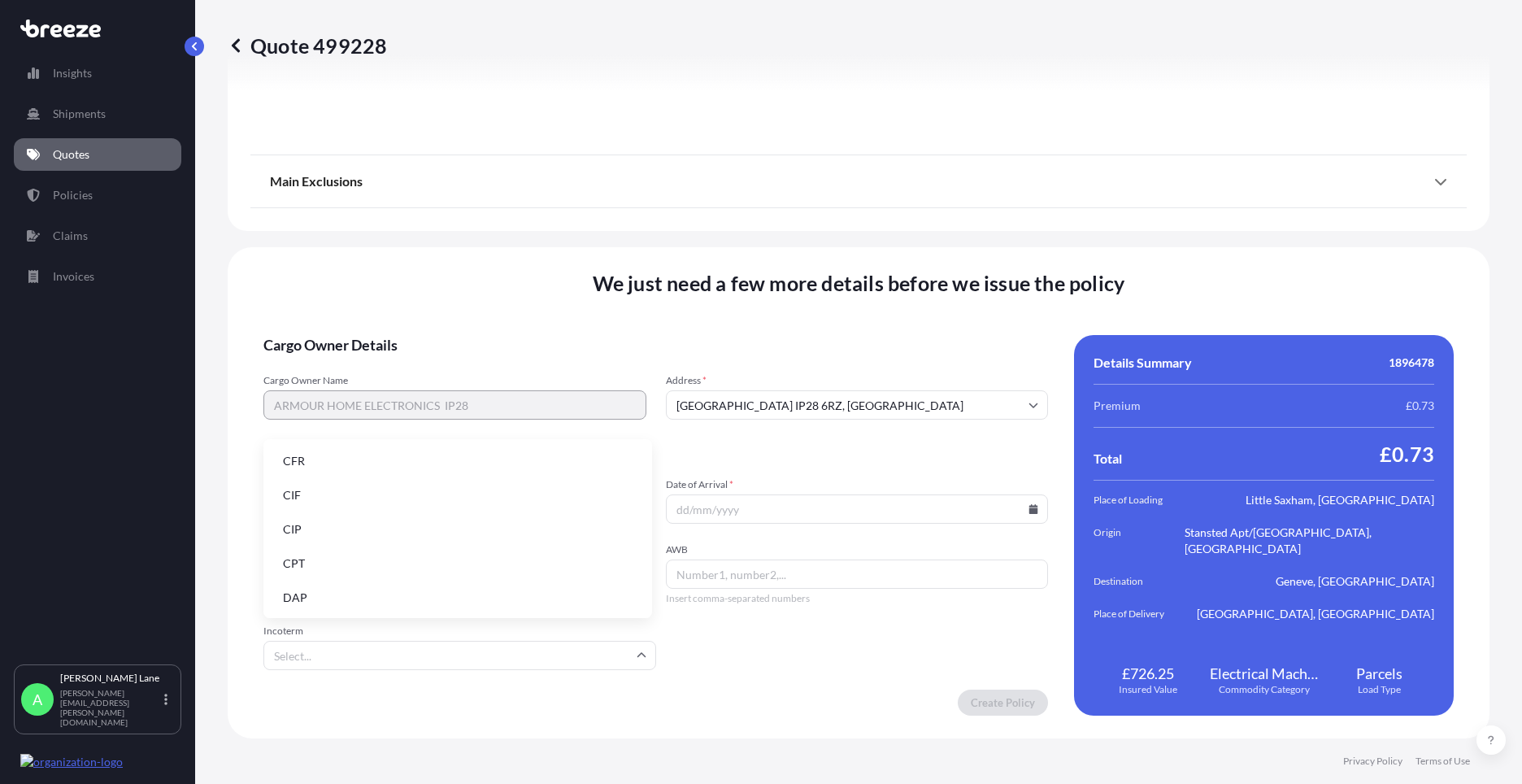
click at [457, 667] on input "Incoterm" at bounding box center [459, 656] width 392 height 29
click at [422, 600] on li "DAP" at bounding box center [458, 598] width 376 height 31
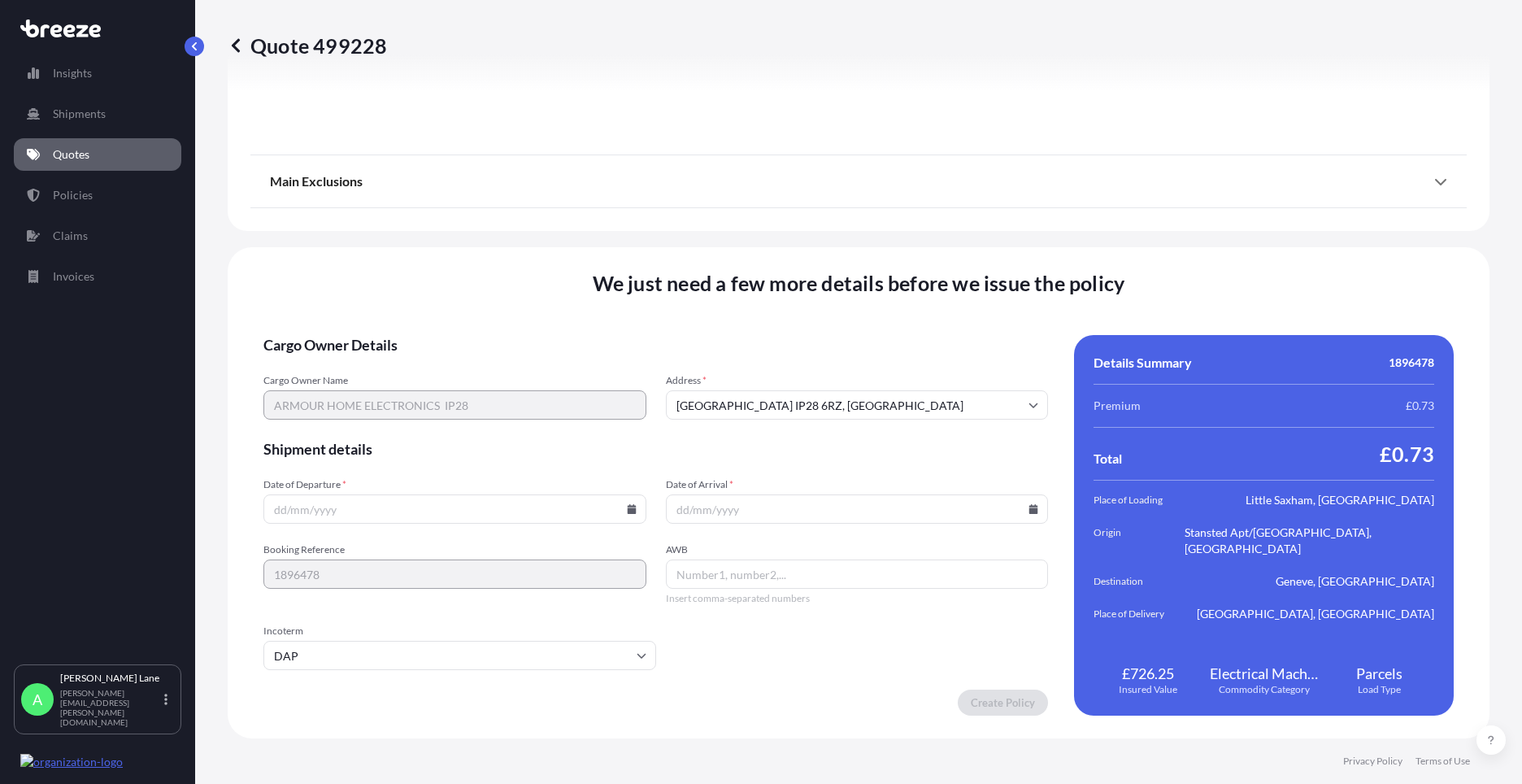
click at [1030, 509] on icon at bounding box center [1034, 509] width 9 height 10
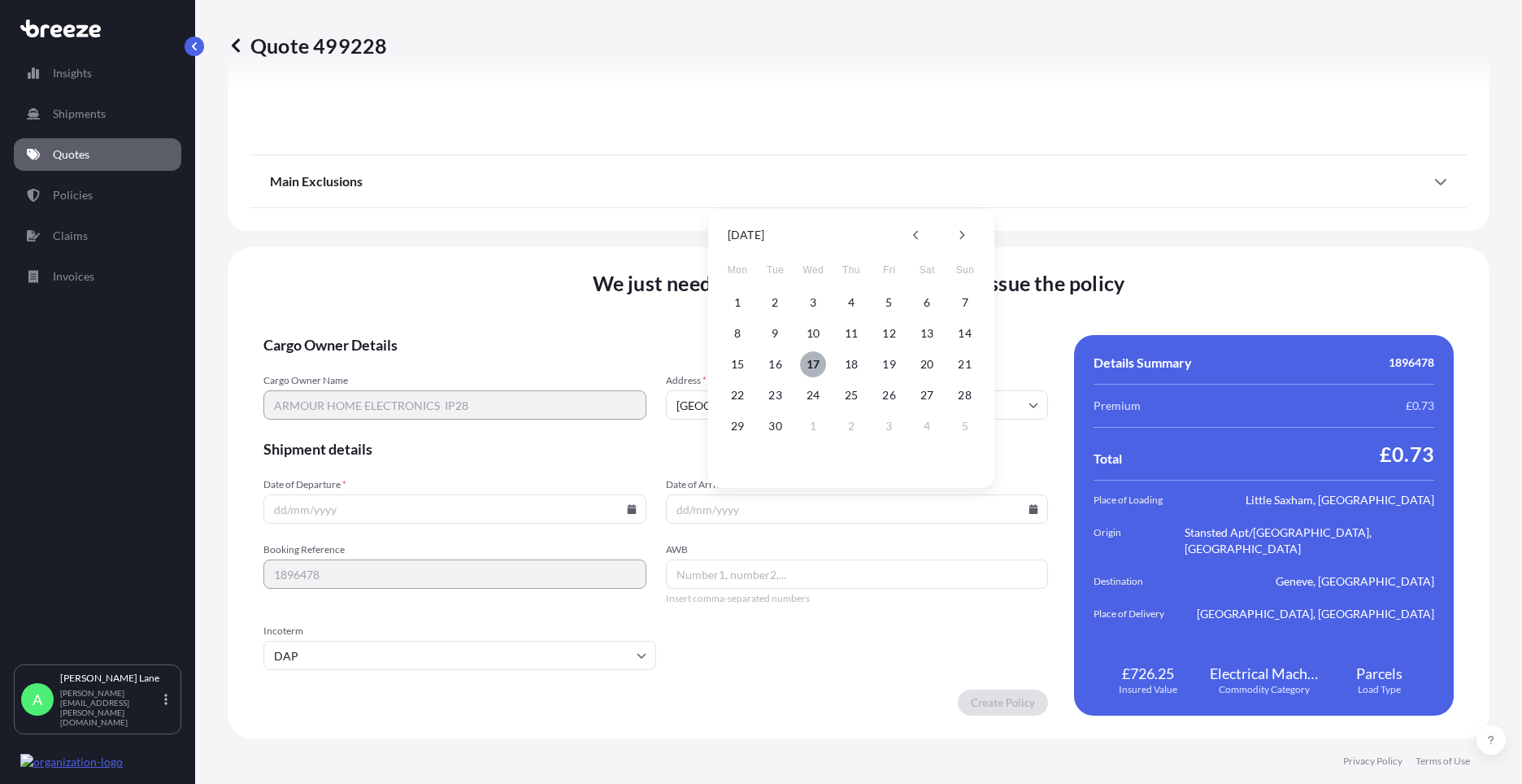
click at [807, 366] on button "17" at bounding box center [812, 364] width 26 height 26
type input "[DATE]"
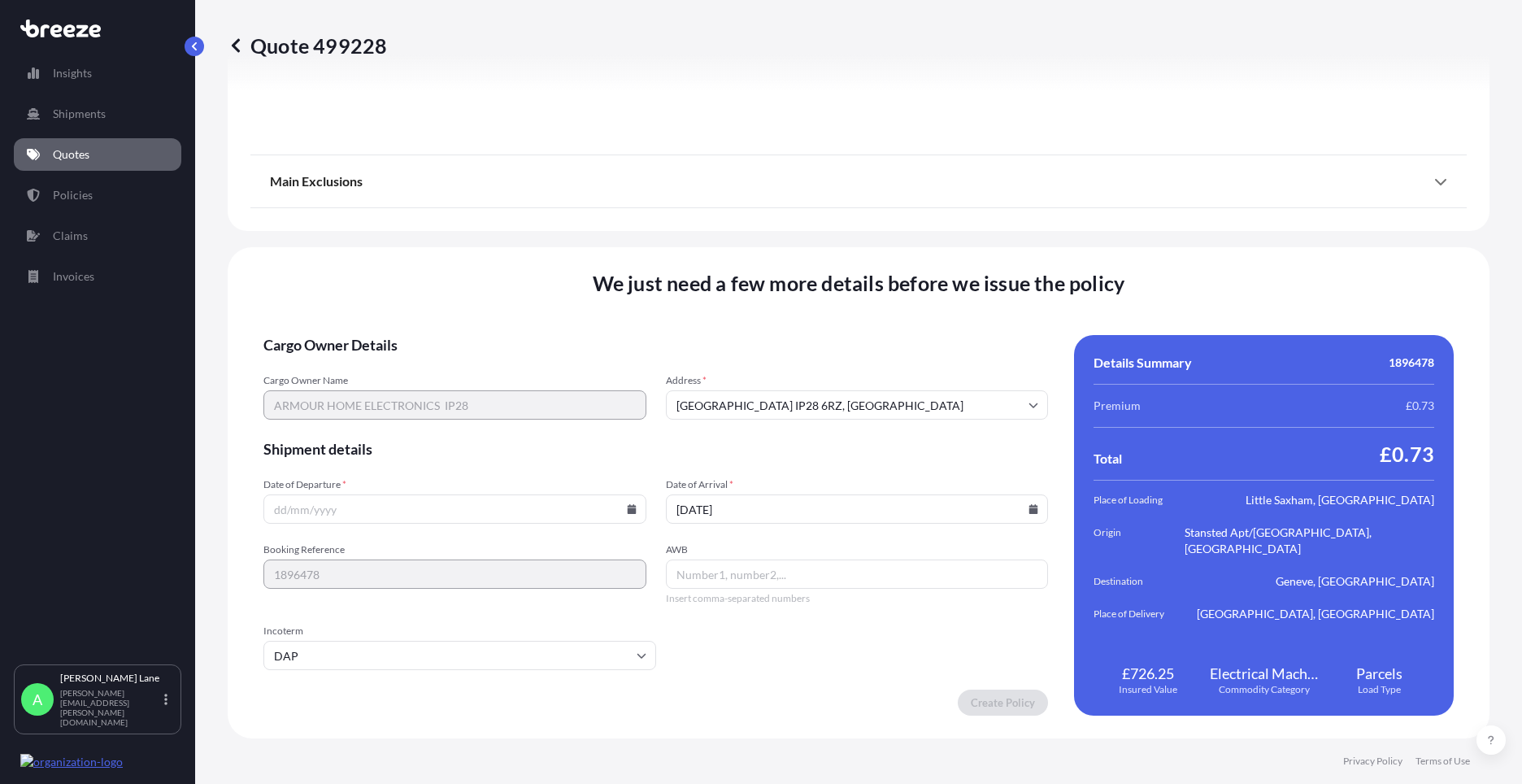
click at [715, 578] on input "AWB" at bounding box center [856, 574] width 383 height 29
paste input "393290751010"
type input "393290751010"
drag, startPoint x: 919, startPoint y: 655, endPoint x: 460, endPoint y: 644, distance: 459.1
click at [905, 652] on form "Cargo Owner Details Cargo Owner Name ARMOUR HOME ELECTRONICS IP28 Address * [GE…" at bounding box center [656, 525] width 785 height 381
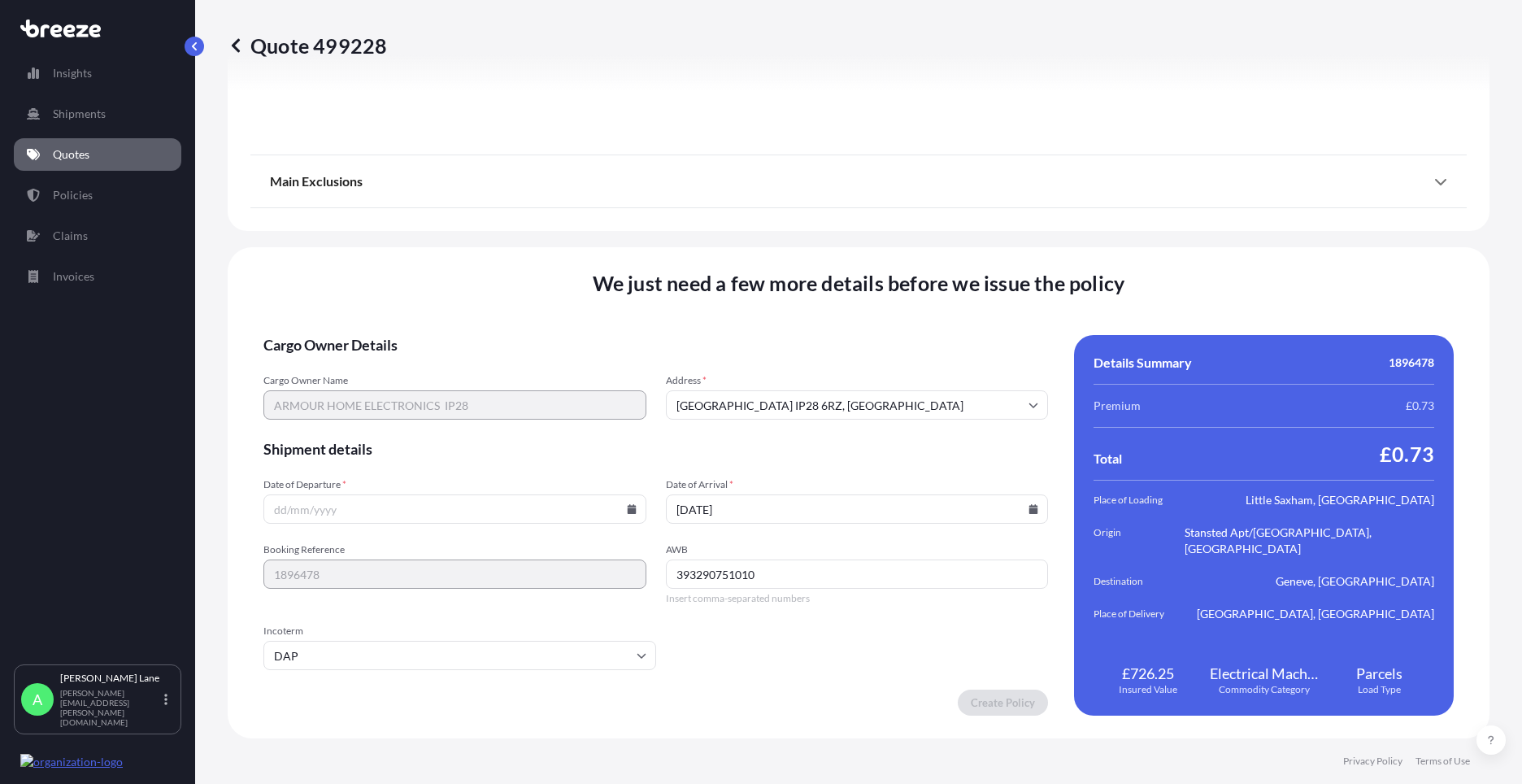
click at [627, 506] on icon at bounding box center [630, 509] width 9 height 10
click at [413, 366] on button "17" at bounding box center [414, 364] width 26 height 26
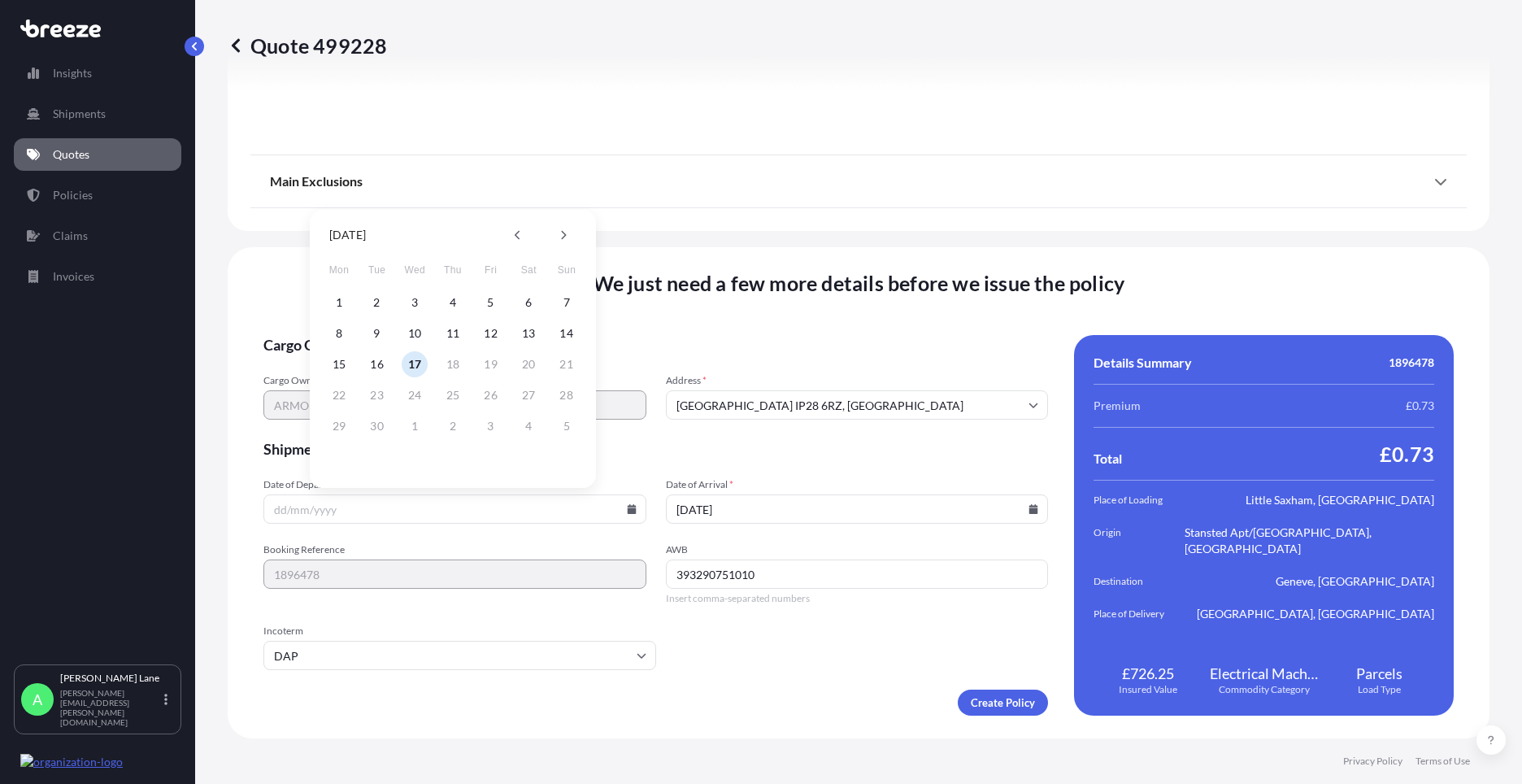
type input "[DATE]"
click at [1029, 505] on icon at bounding box center [1034, 509] width 10 height 10
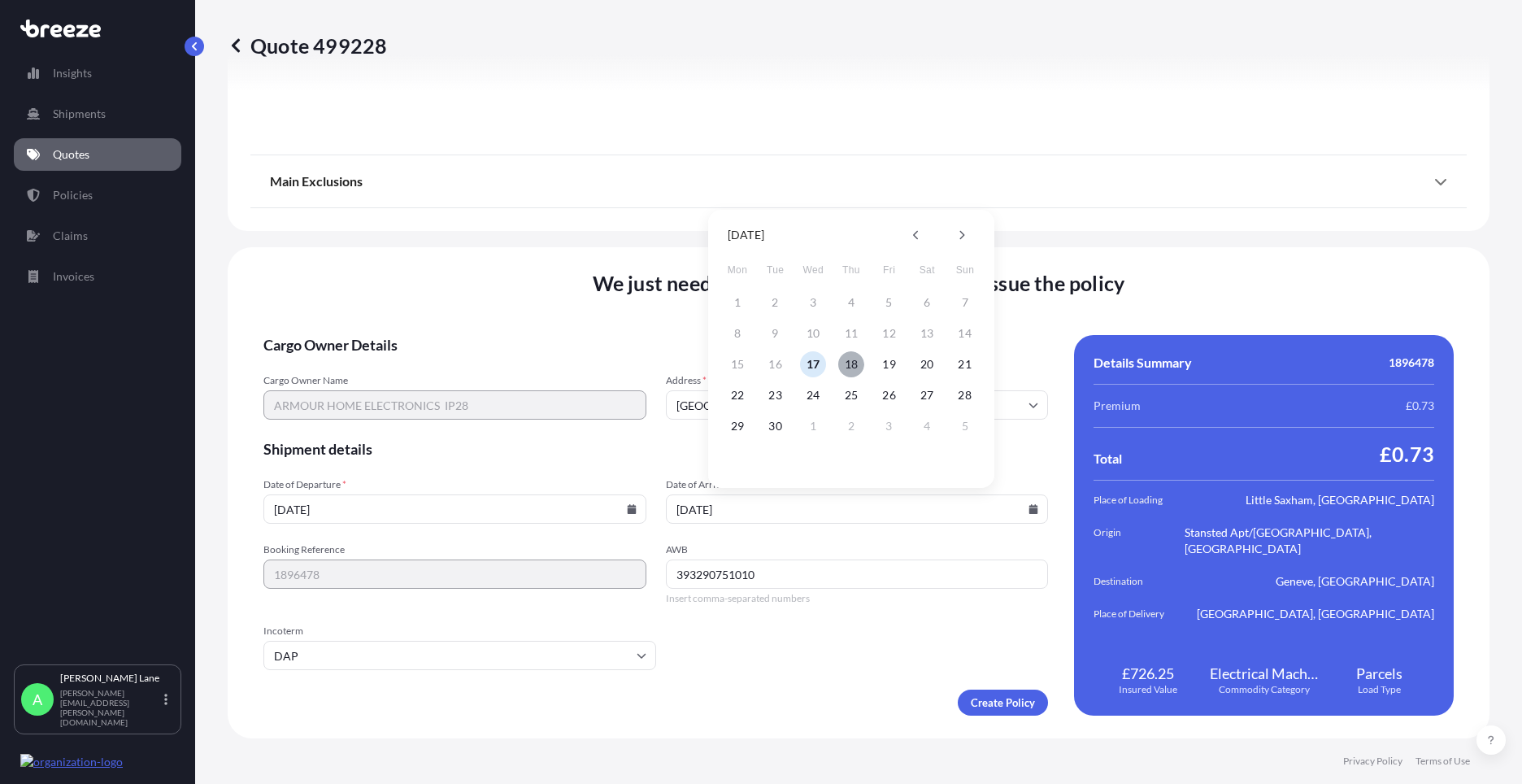
drag, startPoint x: 852, startPoint y: 363, endPoint x: 993, endPoint y: 636, distance: 307.3
click at [850, 363] on button "18" at bounding box center [851, 364] width 26 height 26
type input "[DATE]"
